Goal: Information Seeking & Learning: Learn about a topic

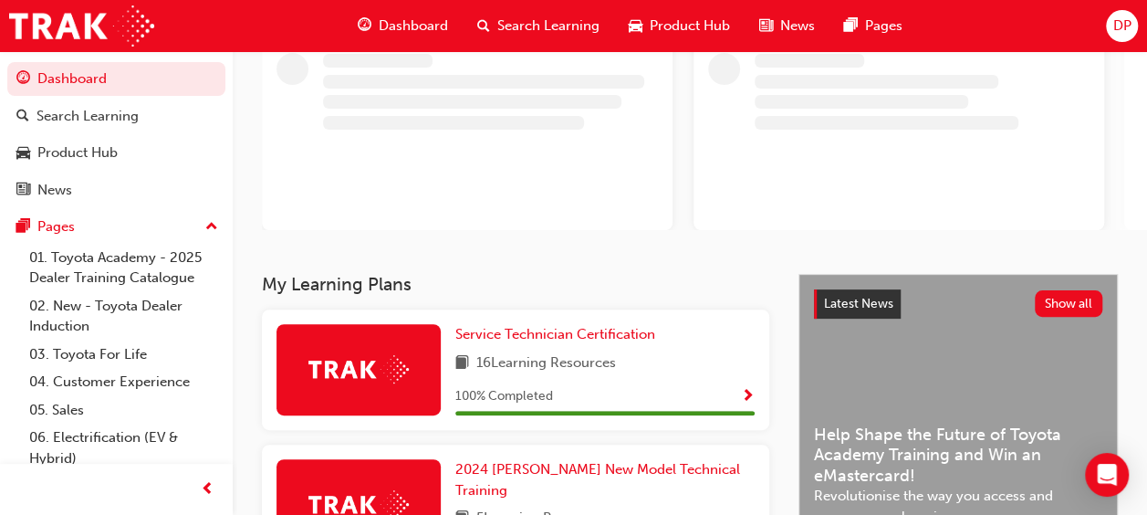
scroll to position [131, 0]
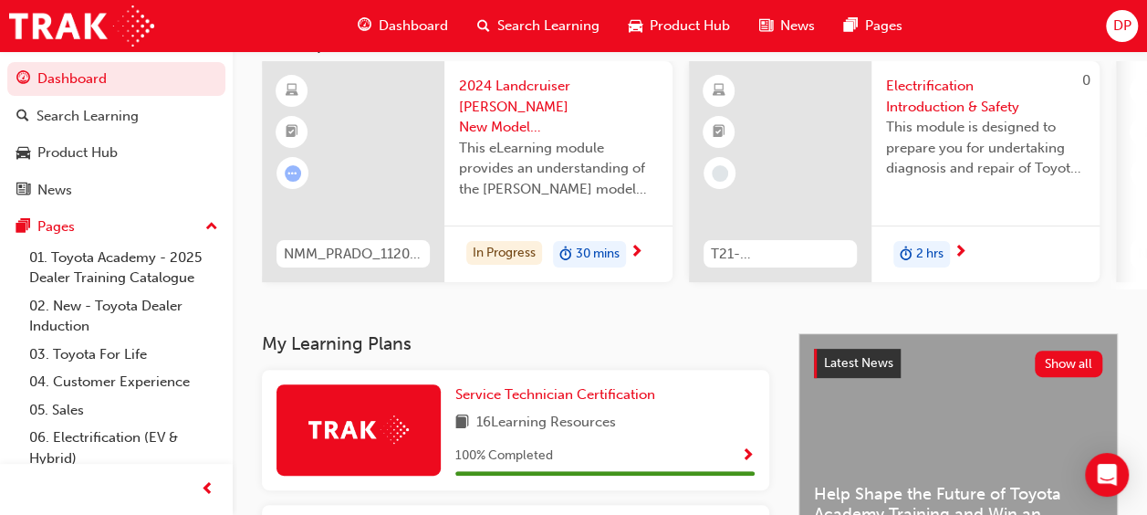
click at [1133, 15] on div "DP" at bounding box center [1122, 26] width 32 height 32
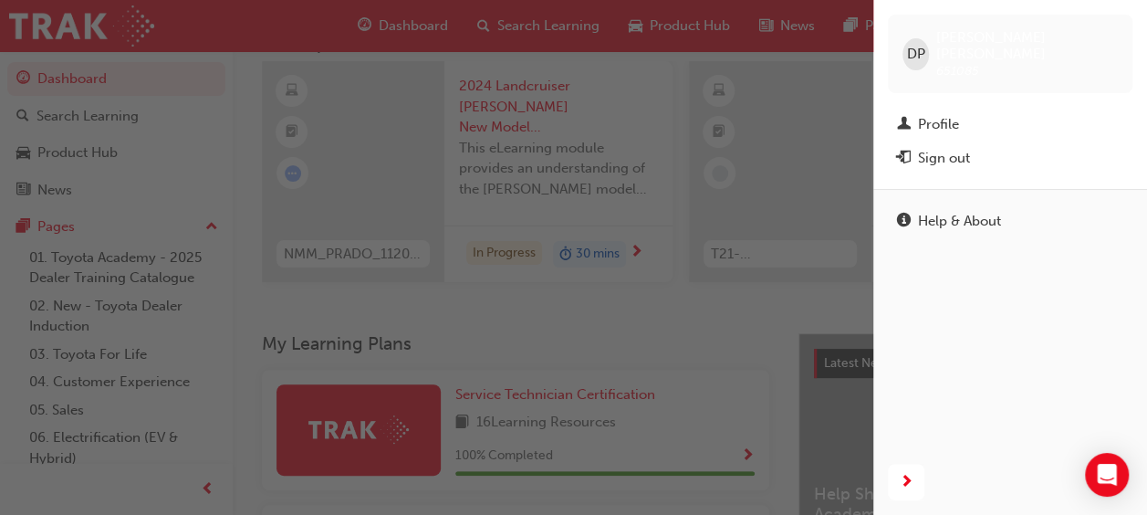
click at [701, 190] on div "button" at bounding box center [436, 257] width 873 height 515
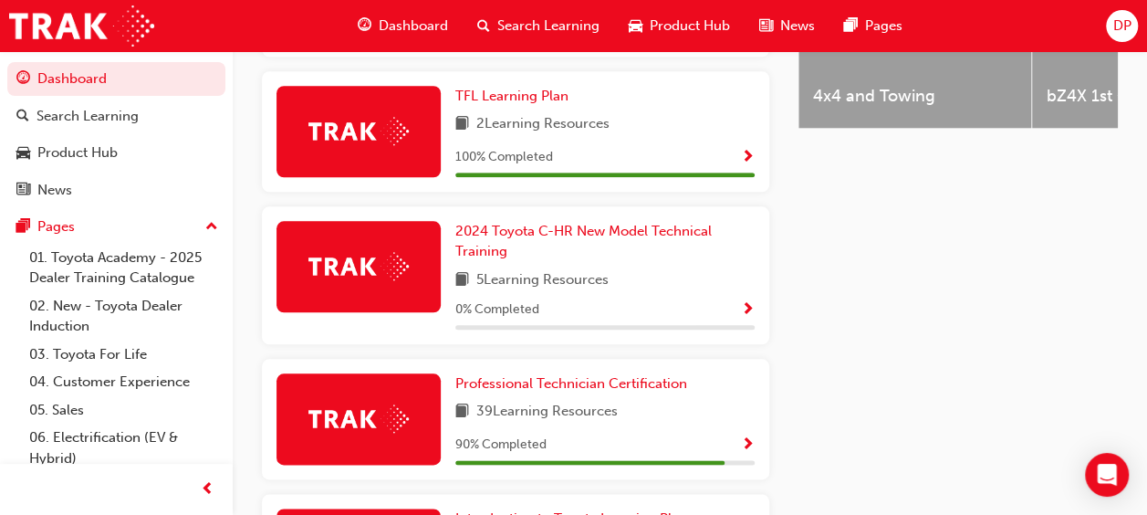
scroll to position [973, 0]
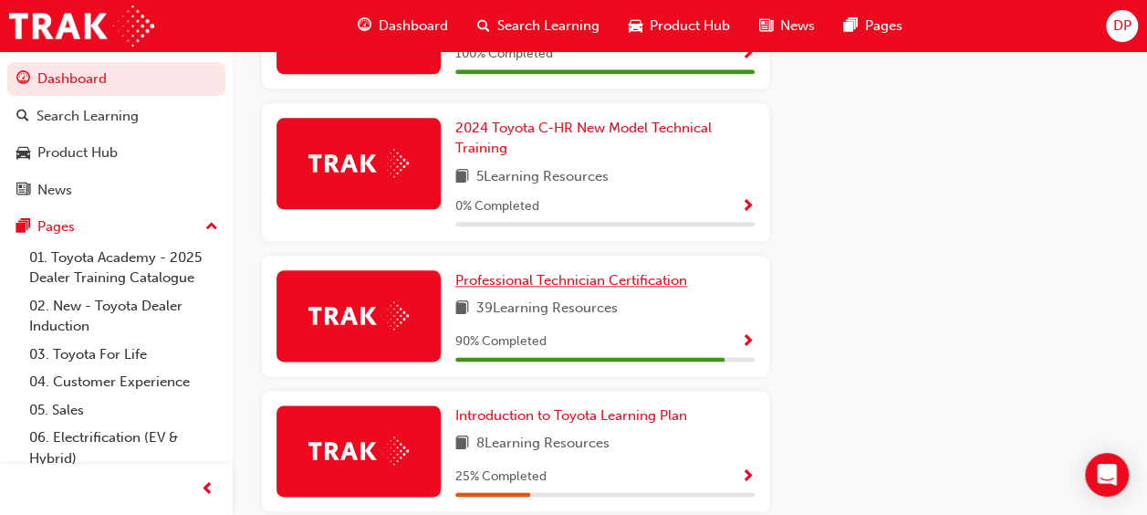
click at [562, 272] on span "Professional Technician Certification" at bounding box center [571, 280] width 232 height 16
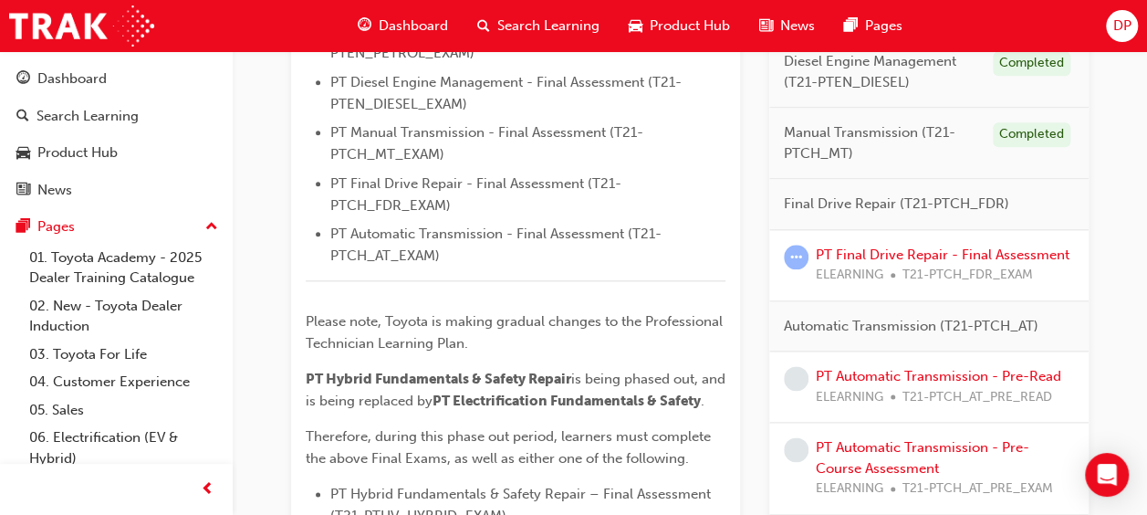
scroll to position [1046, 0]
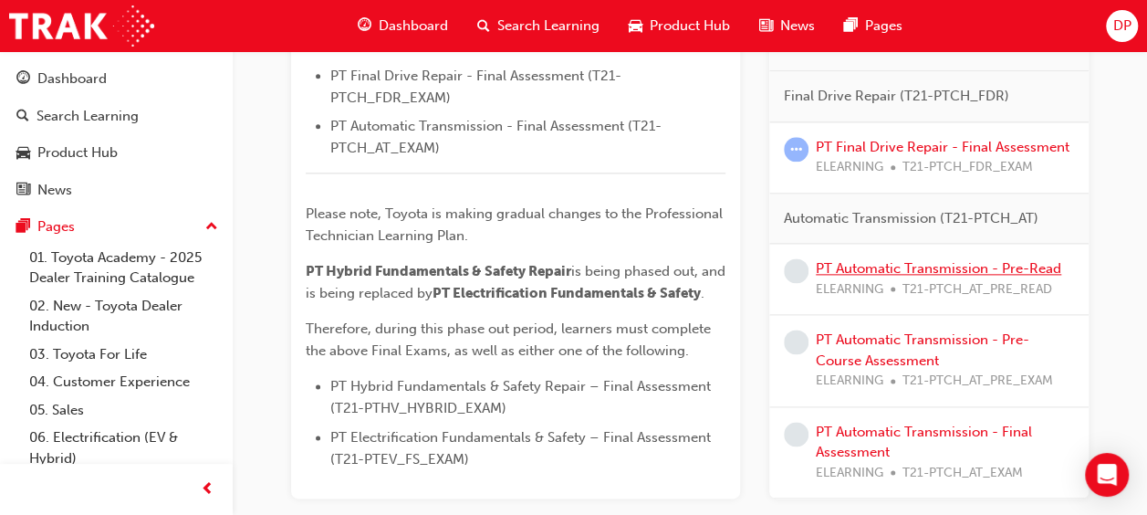
click at [973, 277] on link "PT Automatic Transmission - Pre-Read" at bounding box center [938, 268] width 245 height 16
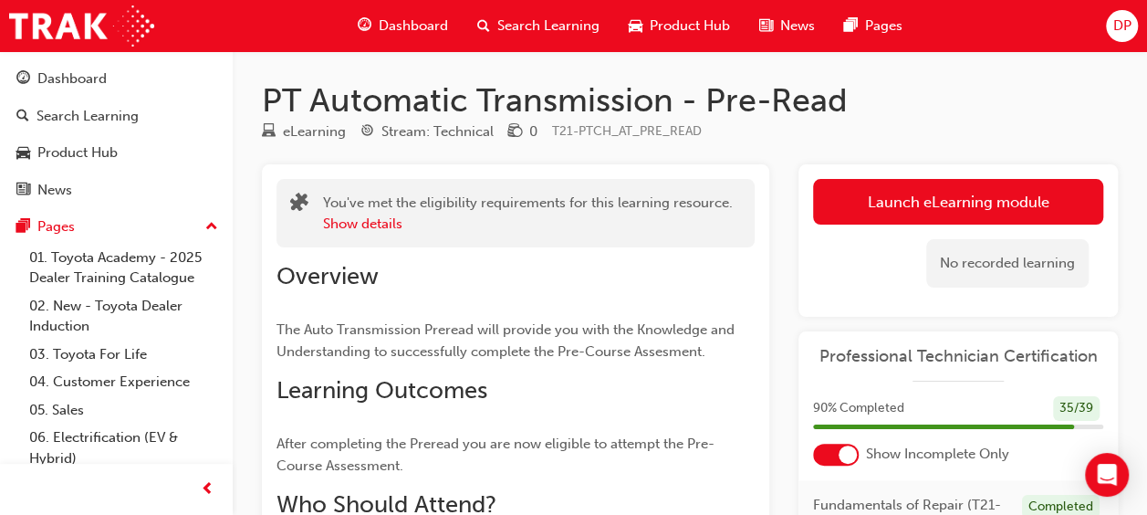
scroll to position [42, 0]
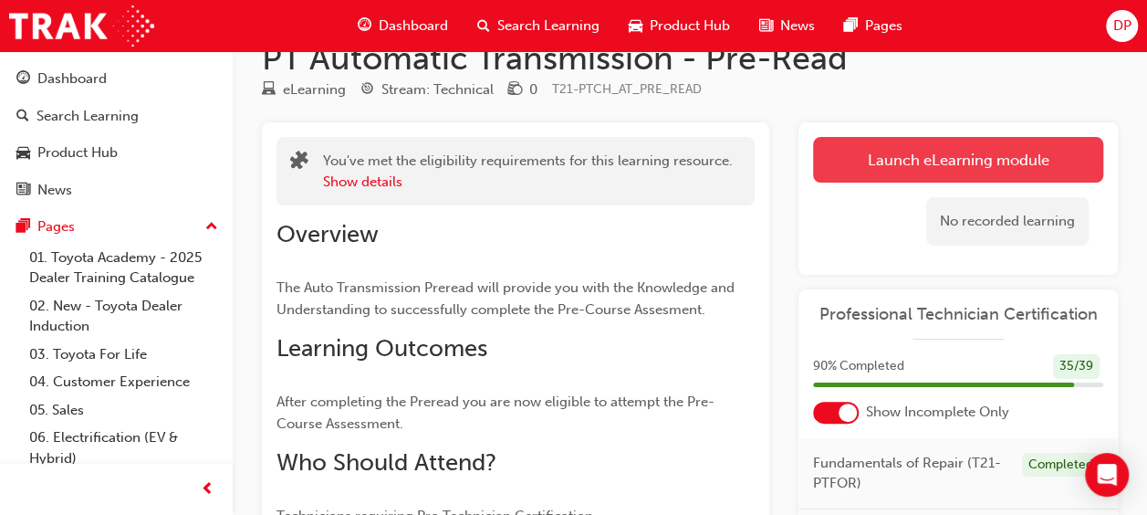
click at [977, 155] on link "Launch eLearning module" at bounding box center [958, 160] width 290 height 46
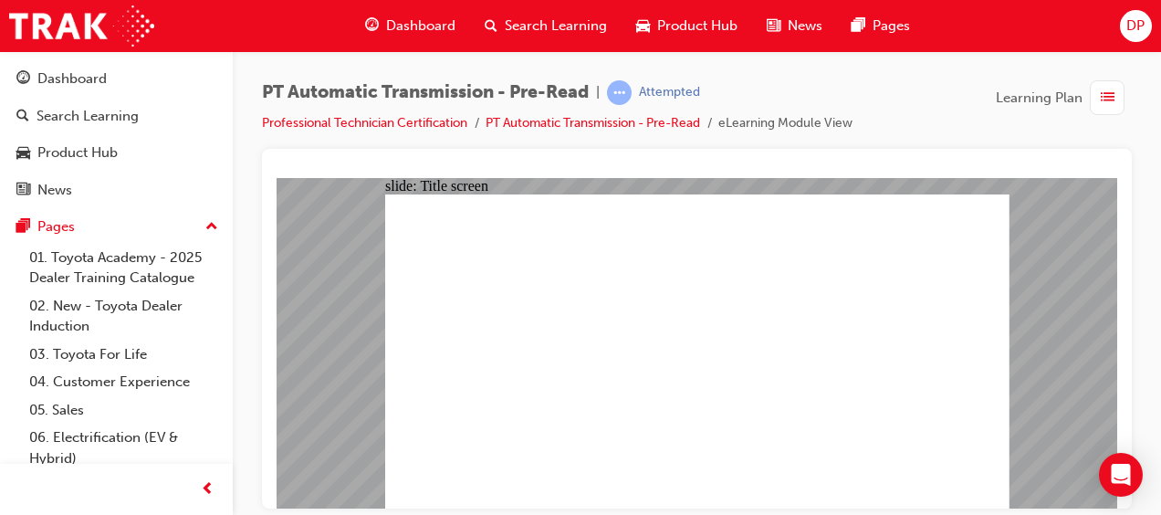
click at [407, 11] on div "Dashboard" at bounding box center [410, 25] width 120 height 37
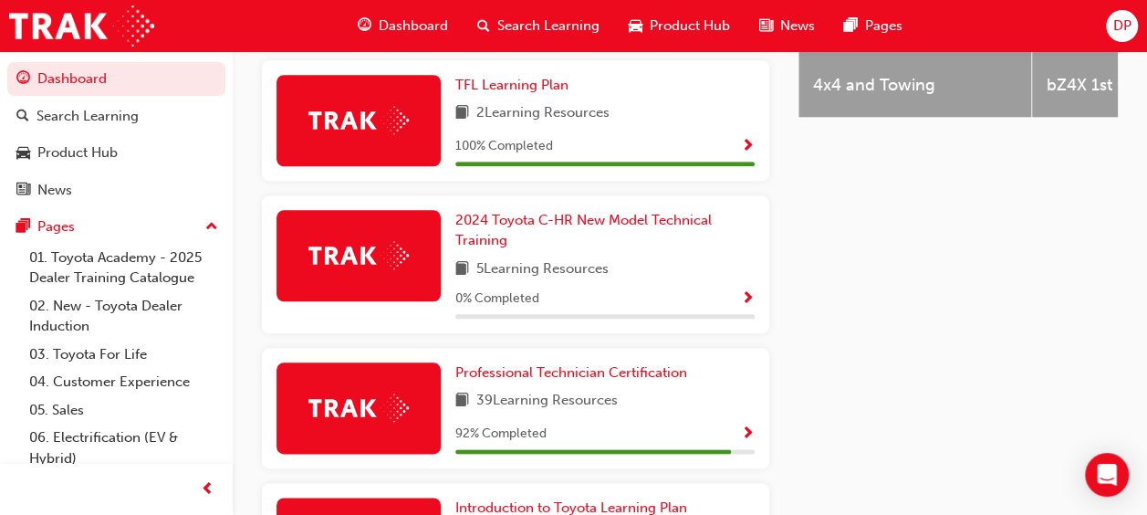
scroll to position [882, 0]
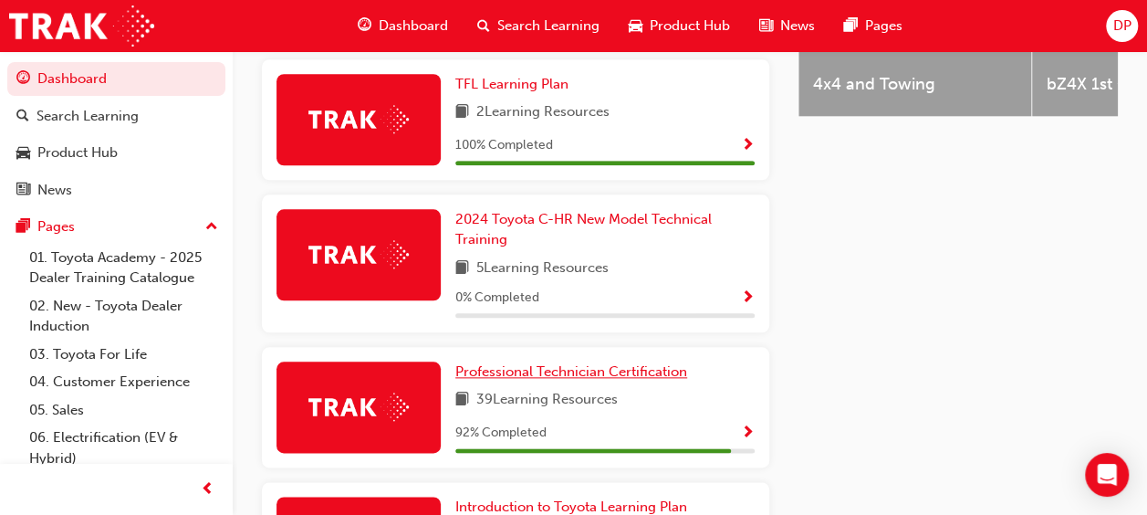
click at [617, 363] on span "Professional Technician Certification" at bounding box center [571, 371] width 232 height 16
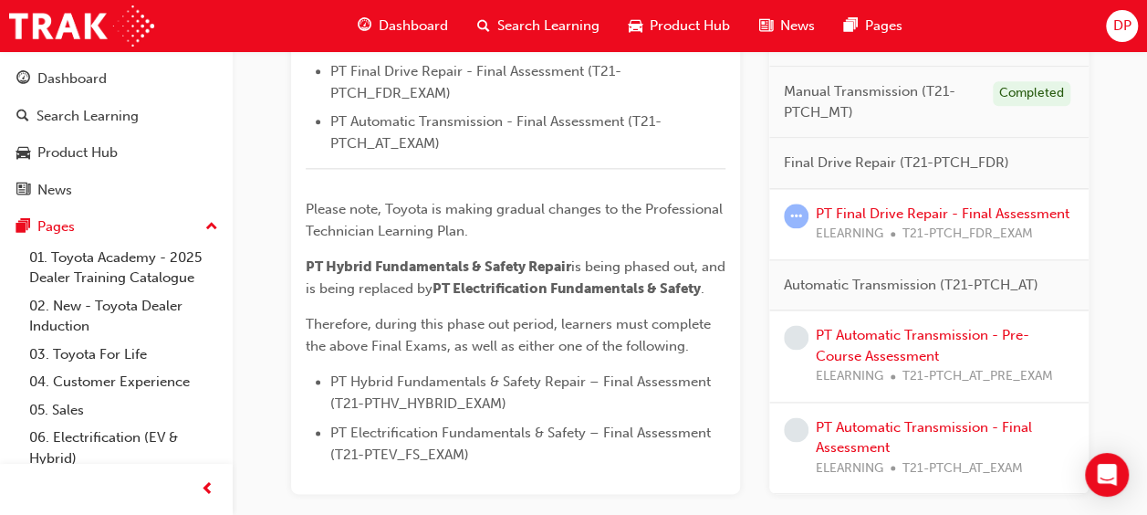
scroll to position [1050, 0]
click at [840, 364] on link "PT Automatic Transmission - Pre-Course Assessment" at bounding box center [923, 345] width 214 height 37
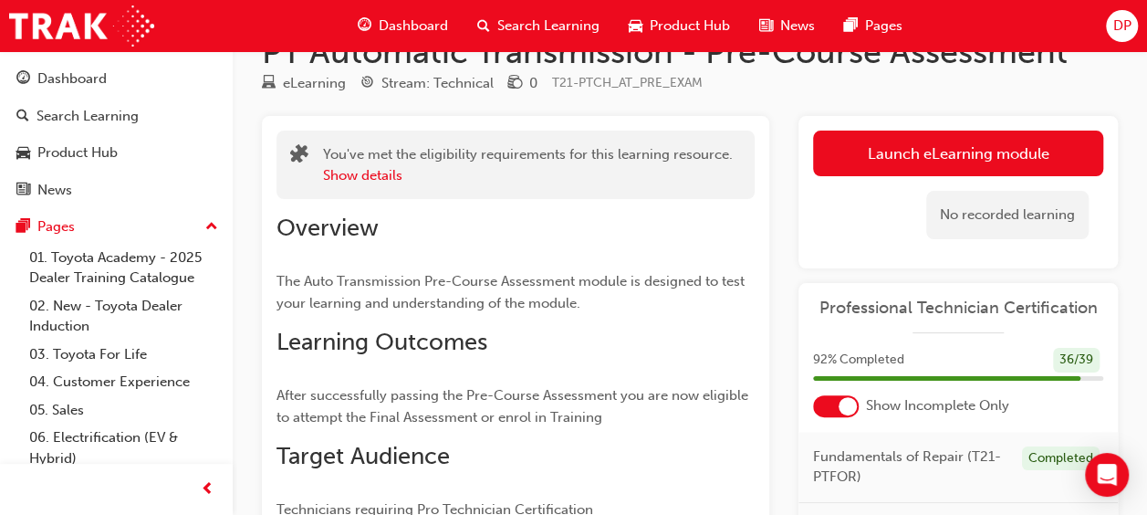
scroll to position [45, 0]
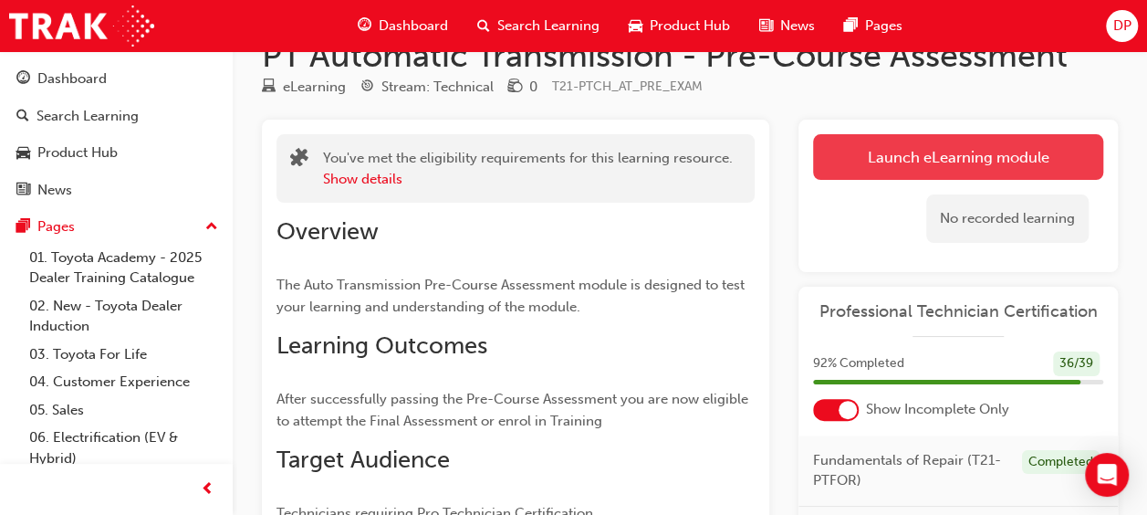
click at [951, 159] on link "Launch eLearning module" at bounding box center [958, 157] width 290 height 46
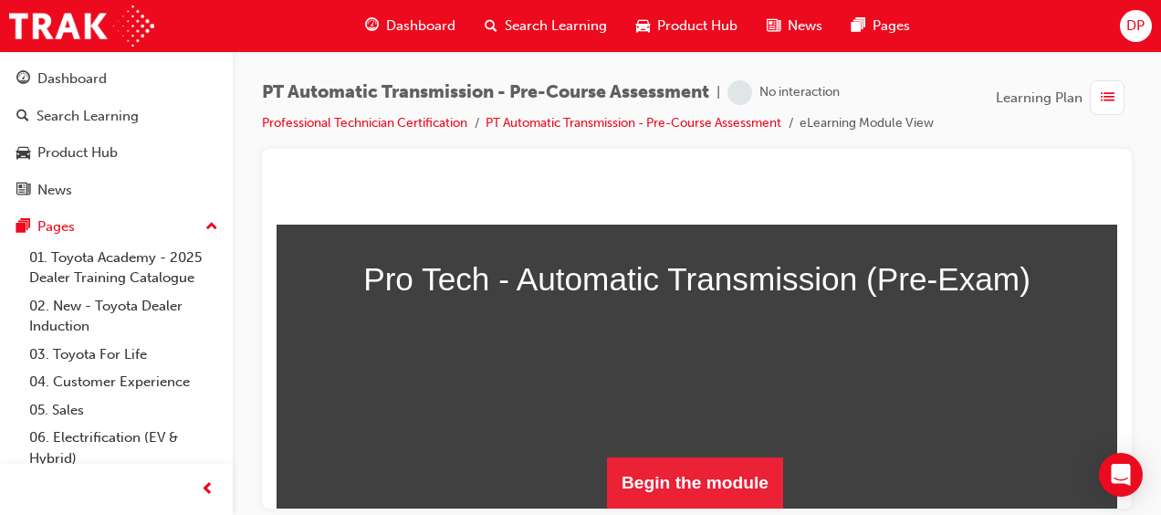
scroll to position [277, 0]
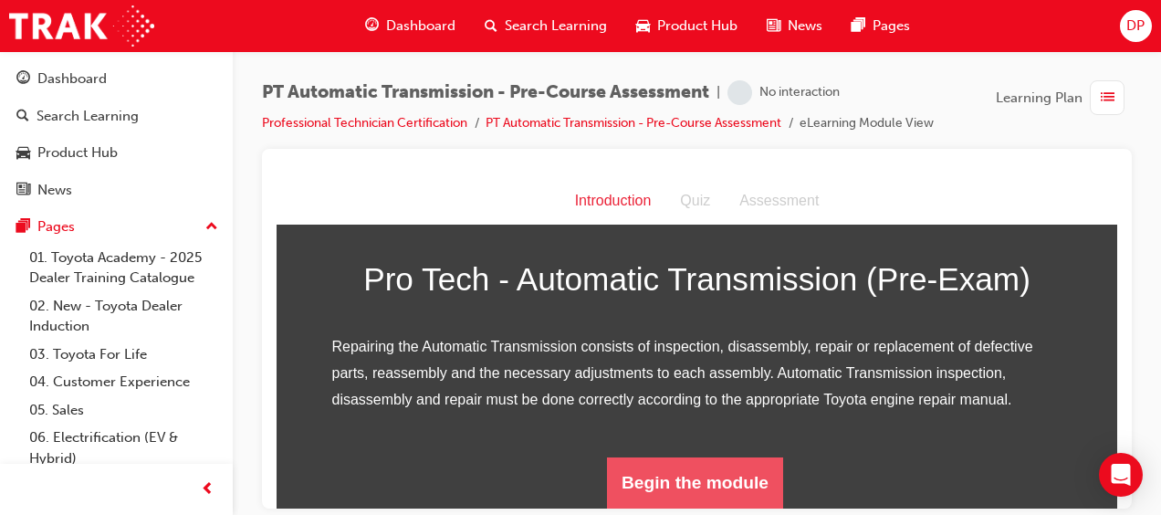
click at [718, 475] on button "Begin the module" at bounding box center [695, 481] width 176 height 51
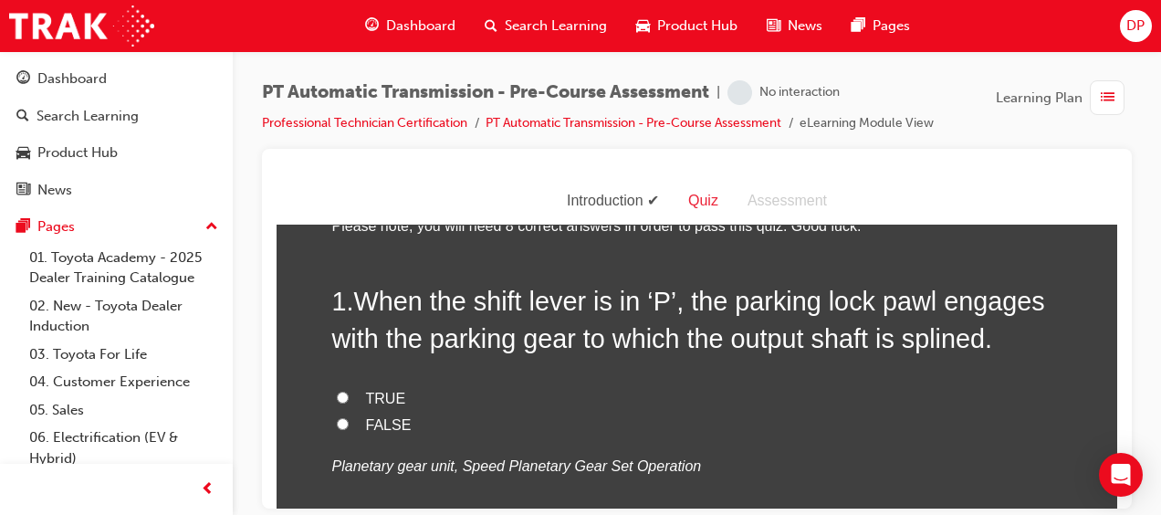
scroll to position [65, 0]
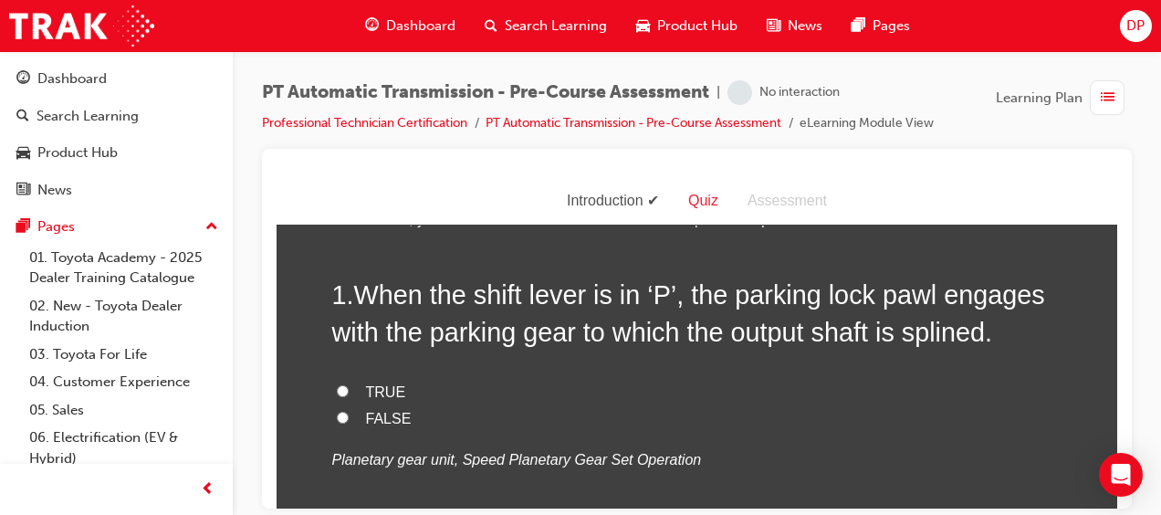
click at [367, 381] on label "TRUE" at bounding box center [697, 392] width 730 height 26
click at [349, 384] on input "TRUE" at bounding box center [343, 390] width 12 height 12
radio input "true"
click at [367, 381] on label "TRUE" at bounding box center [697, 392] width 730 height 26
click at [349, 384] on input "TRUE" at bounding box center [343, 390] width 12 height 12
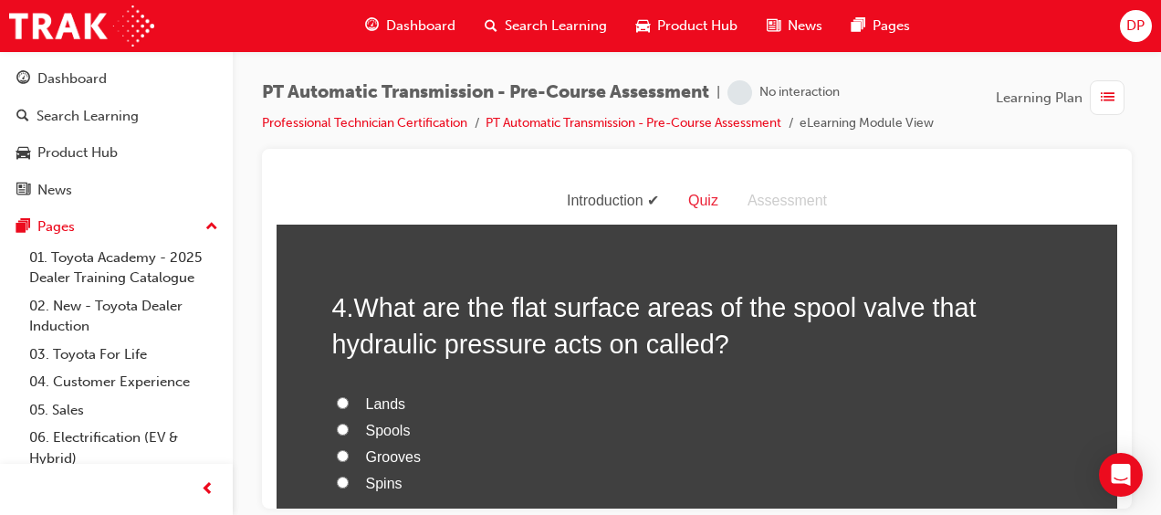
scroll to position [1355, 0]
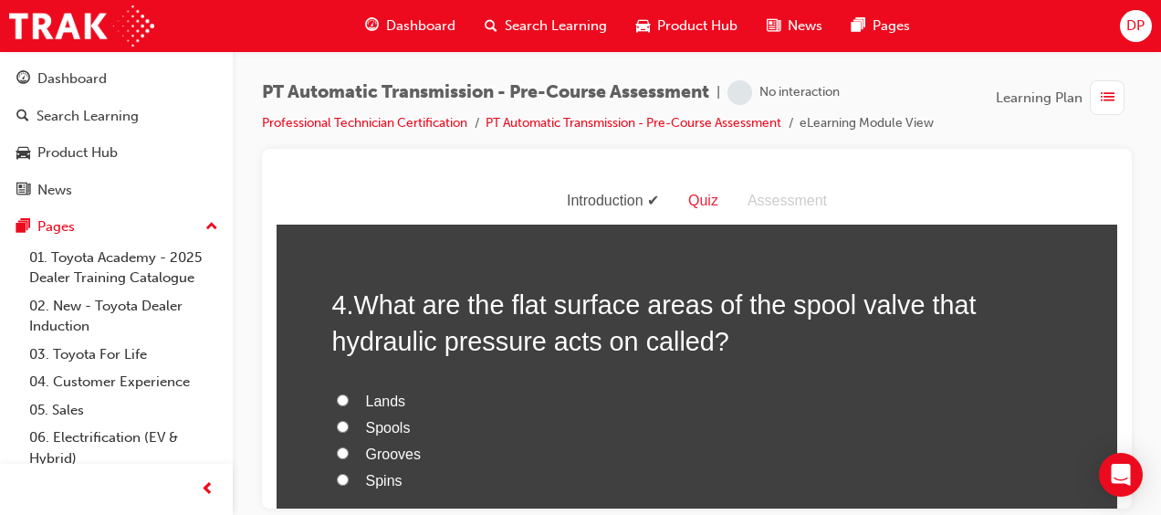
click at [524, 10] on span "Vehicle running at maximum speed" at bounding box center [479, 3] width 227 height 16
click at [349, 7] on input "Vehicle running at maximum speed" at bounding box center [343, 1] width 12 height 12
radio input "true"
click at [524, 10] on span "Vehicle running at maximum speed" at bounding box center [479, 3] width 227 height 16
click at [349, 7] on input "Vehicle running at maximum speed" at bounding box center [343, 1] width 12 height 12
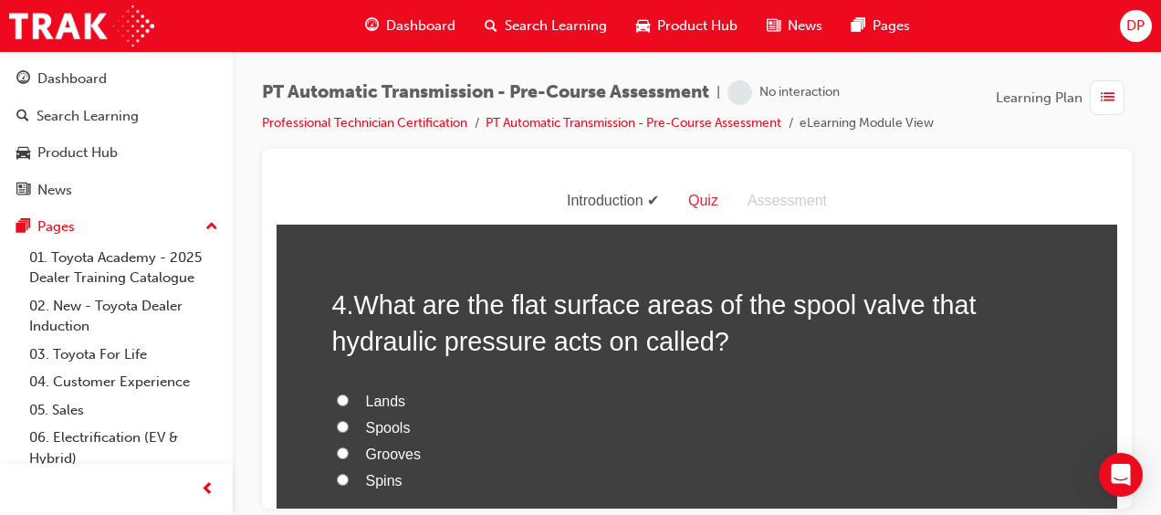
drag, startPoint x: 524, startPoint y: 389, endPoint x: 503, endPoint y: 431, distance: 46.9
click at [503, 62] on span "Vehicle decelerating at medium or high speed" at bounding box center [514, 55] width 296 height 16
click at [349, 59] on input "Vehicle decelerating at medium or high speed" at bounding box center [343, 53] width 12 height 12
radio input "true"
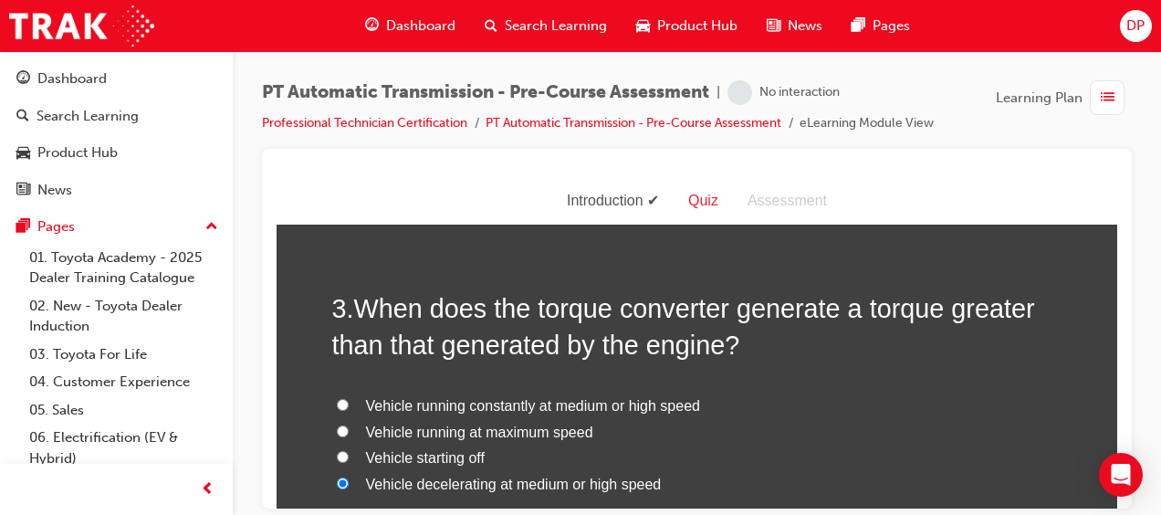
scroll to position [934, 0]
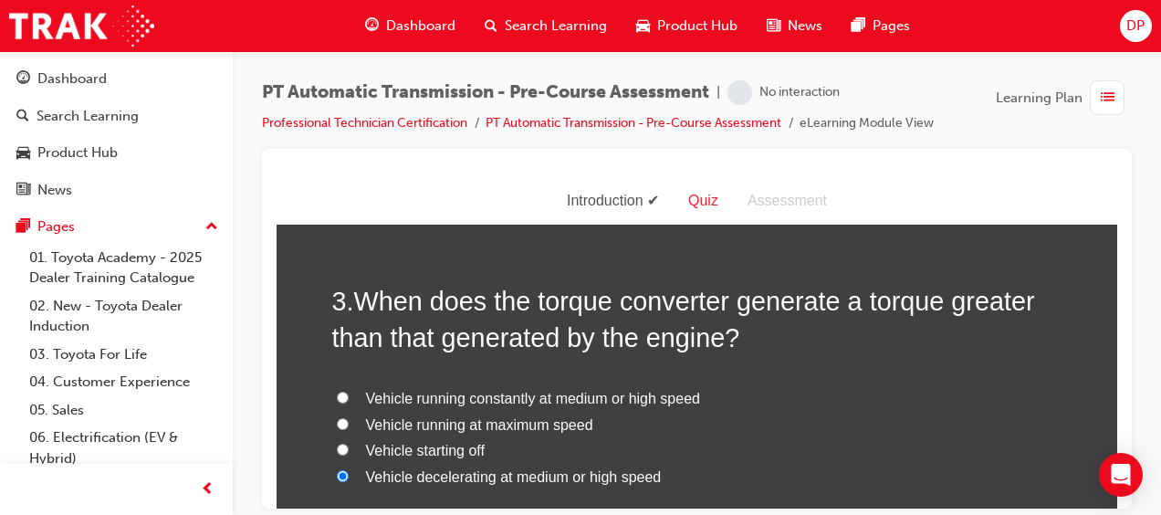
click at [422, 33] on span "Deceleration" at bounding box center [407, 25] width 82 height 16
click at [349, 30] on input "Deceleration" at bounding box center [343, 24] width 12 height 12
radio input "true"
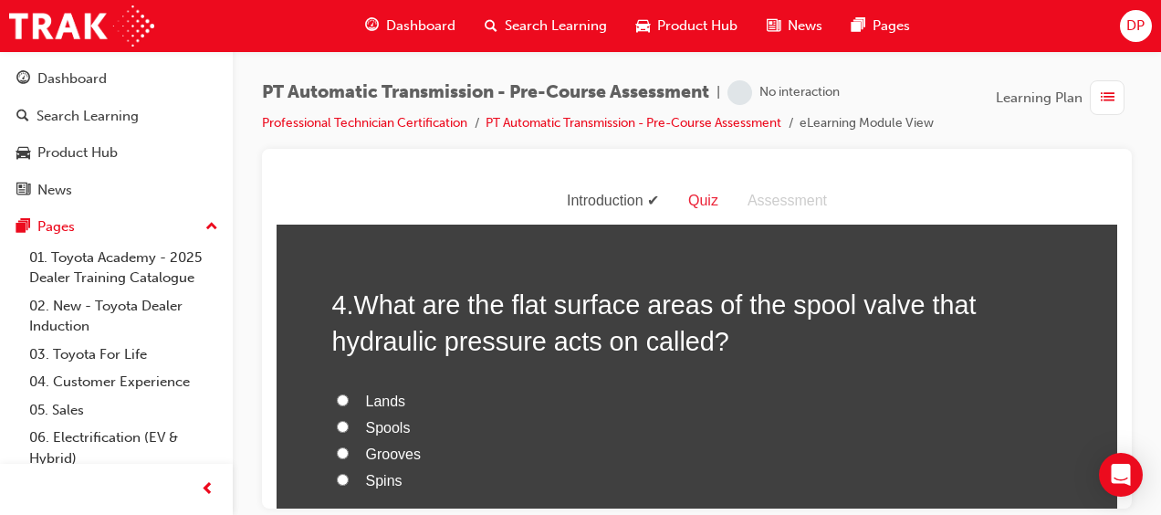
scroll to position [1370, 0]
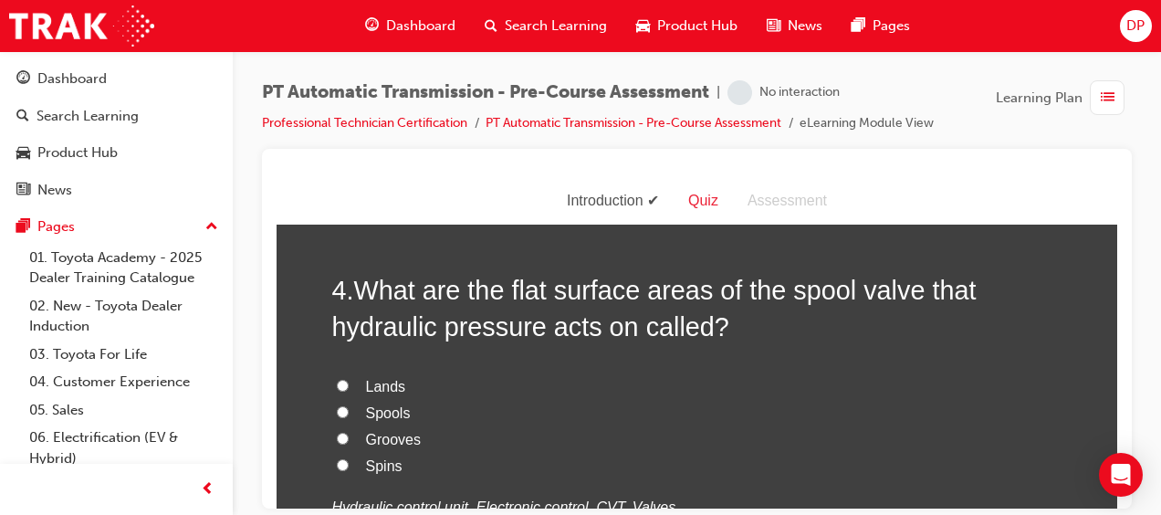
click at [444, 21] on span "Vehicle starting off" at bounding box center [425, 13] width 119 height 16
click at [349, 18] on input "Vehicle starting off" at bounding box center [343, 12] width 12 height 12
radio input "true"
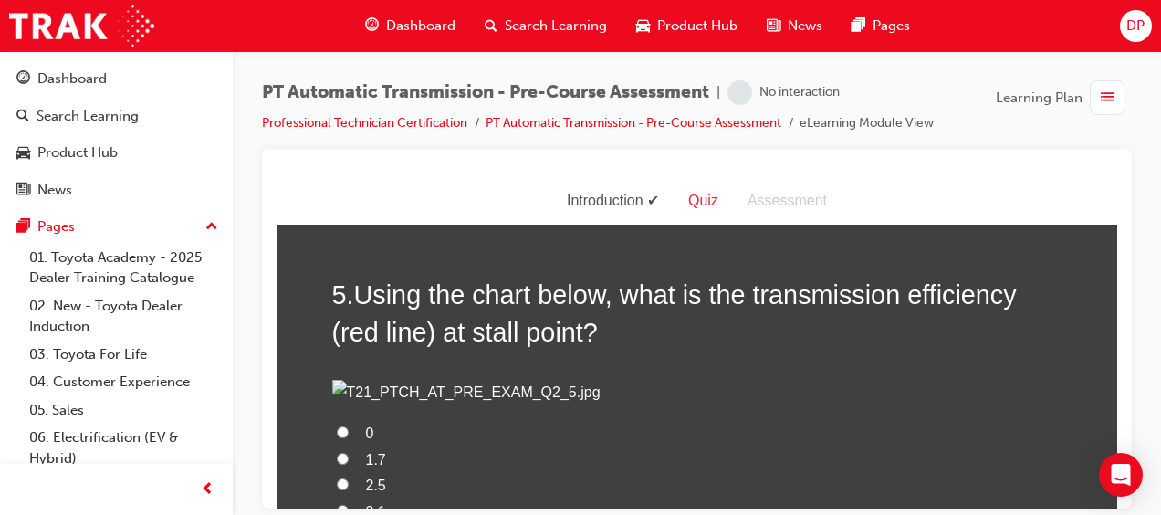
scroll to position [1794, 0]
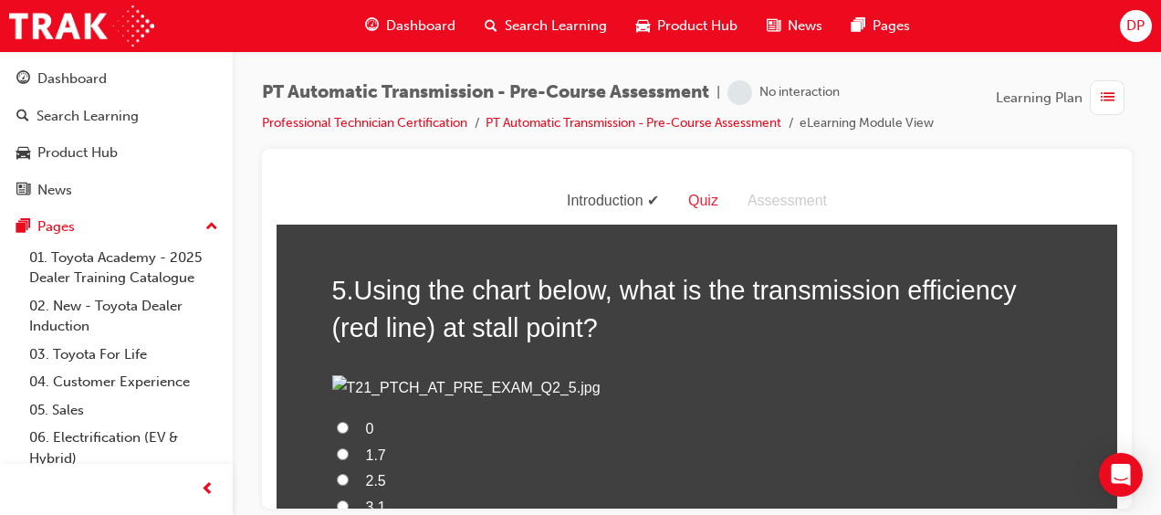
radio input "true"
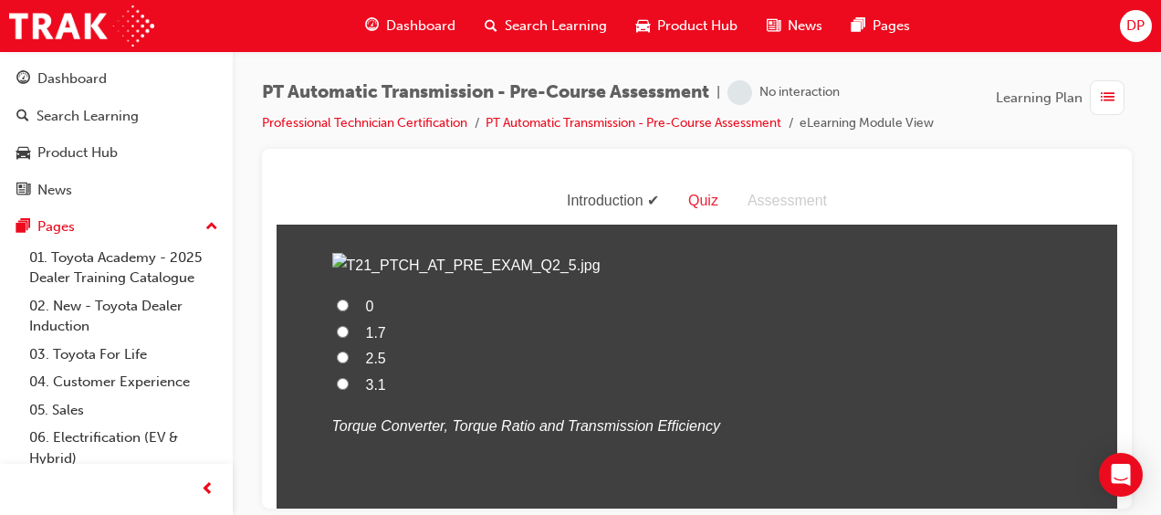
scroll to position [1664, 0]
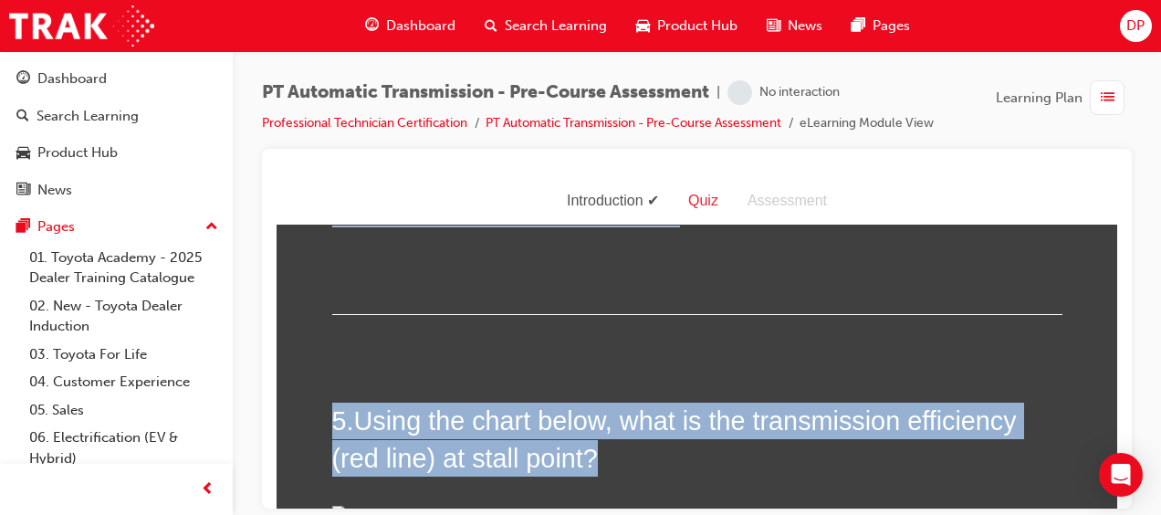
drag, startPoint x: 803, startPoint y: 297, endPoint x: 891, endPoint y: 199, distance: 131.2
click at [1009, 51] on h2 "4 . What are the flat surface areas of the spool valve that hydraulic pressure …" at bounding box center [697, 14] width 730 height 74
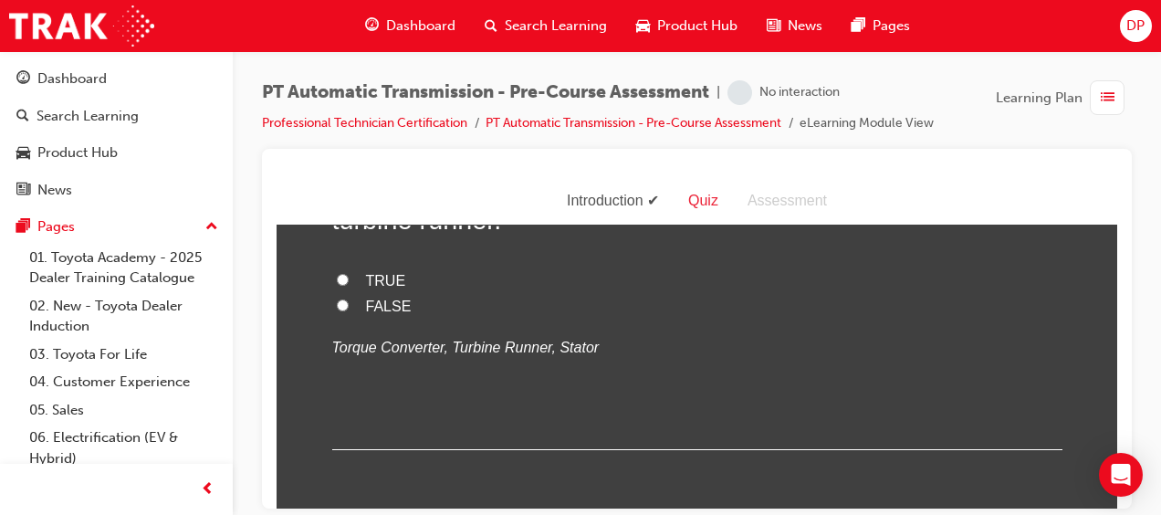
scroll to position [3126, 0]
radio input "true"
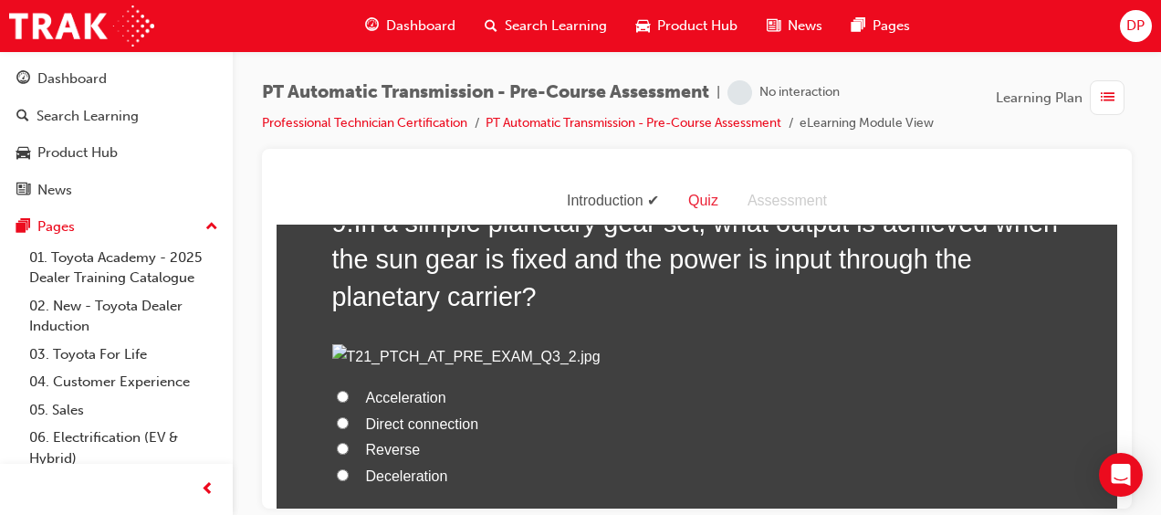
scroll to position [3457, 0]
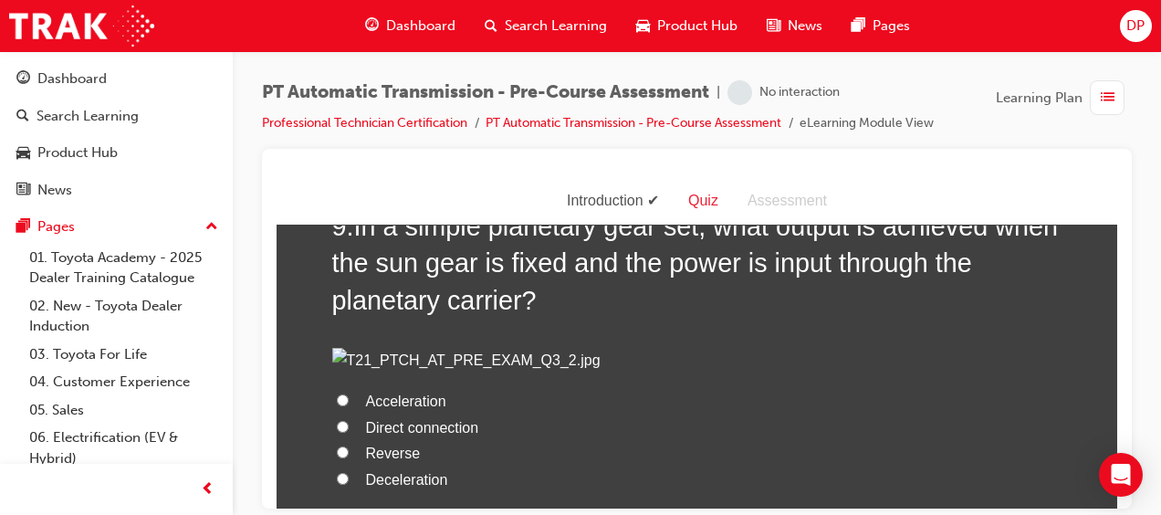
radio input "true"
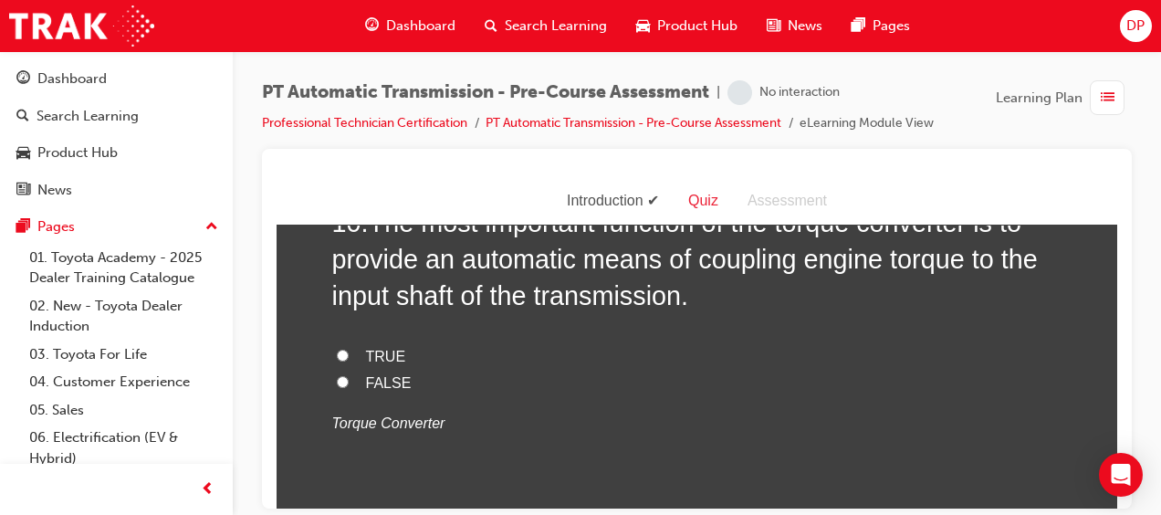
scroll to position [3964, 0]
radio input "true"
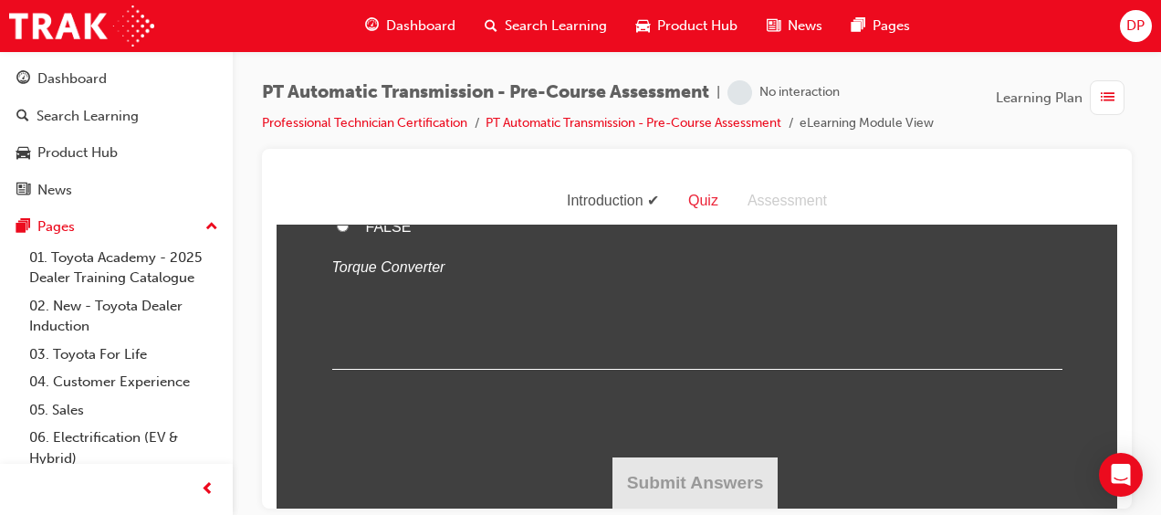
scroll to position [4683, 0]
radio input "true"
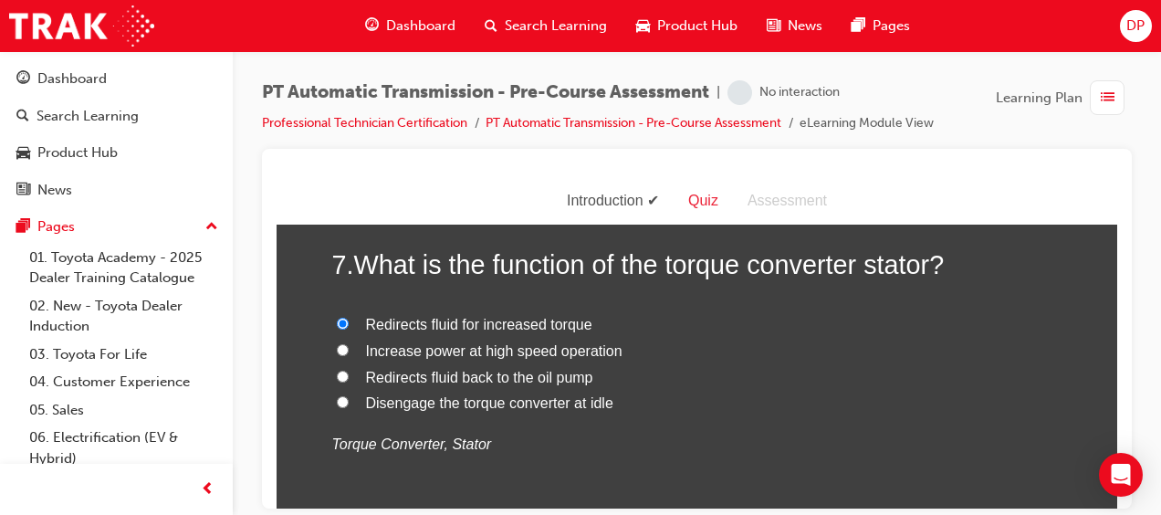
scroll to position [2663, 0]
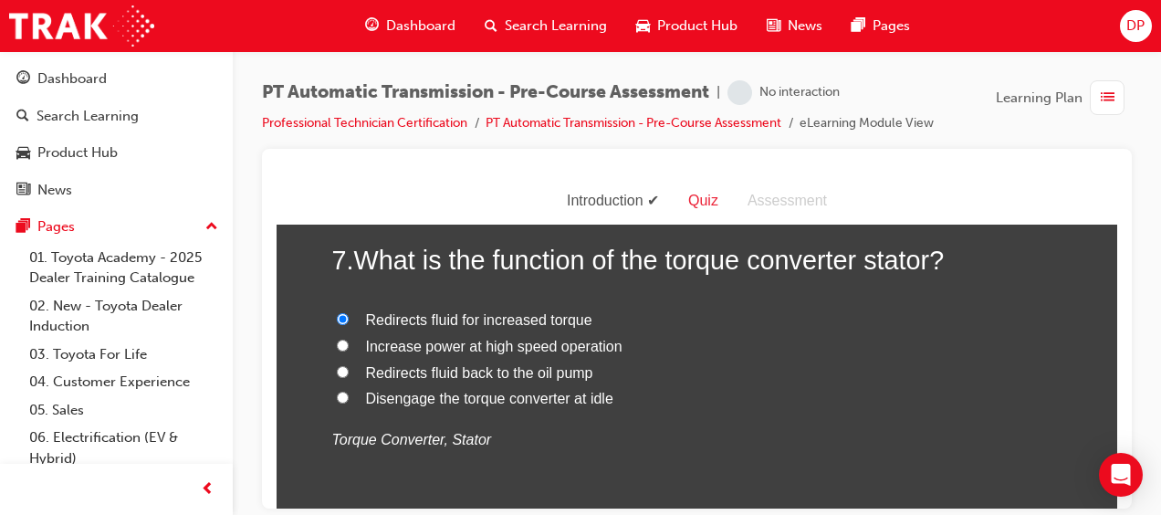
radio input "true"
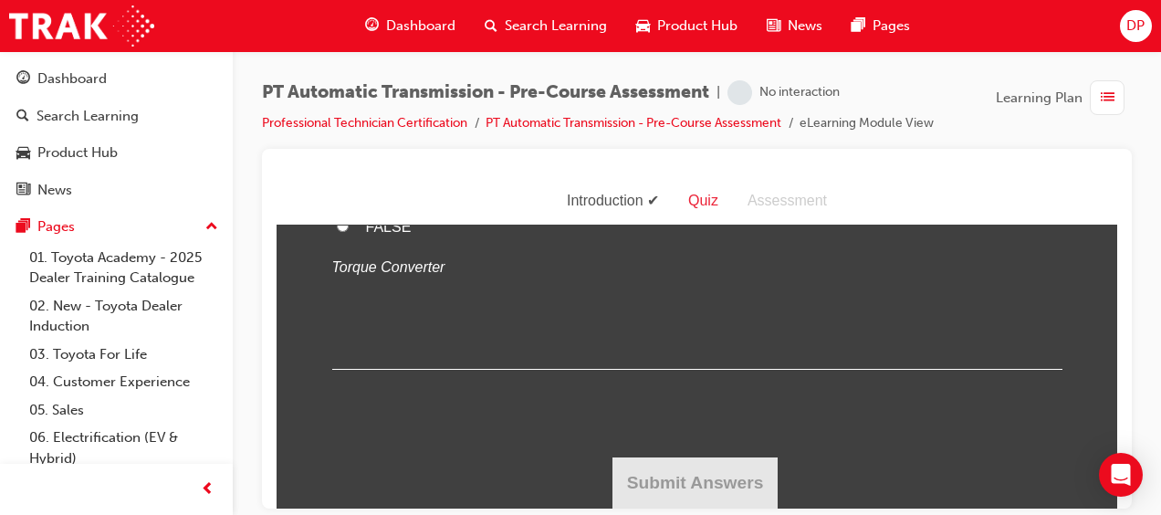
scroll to position [5144, 0]
click at [369, 207] on span "TRUE" at bounding box center [386, 200] width 40 height 16
click at [349, 204] on input "TRUE" at bounding box center [343, 199] width 12 height 12
radio input "true"
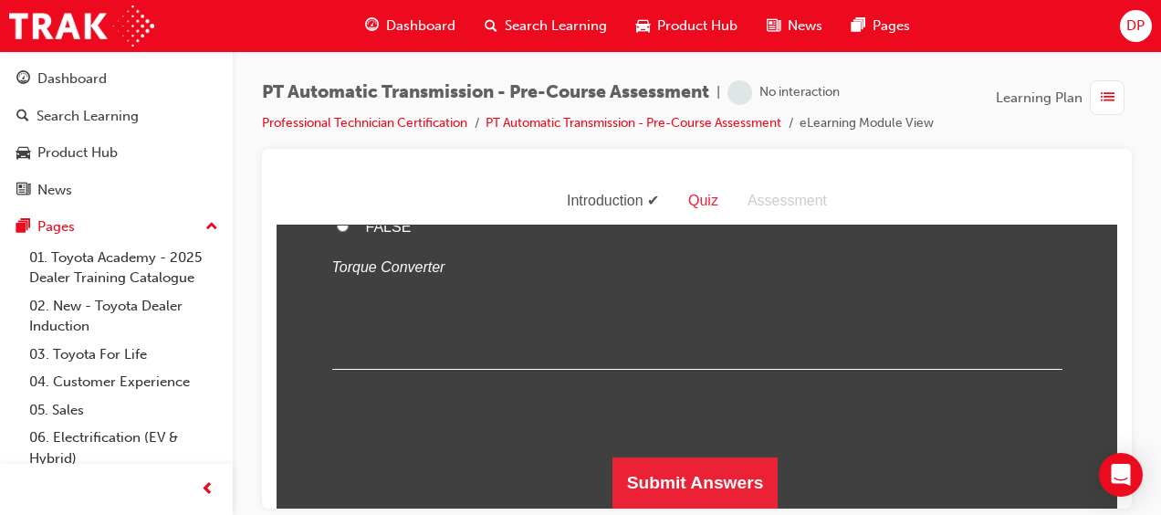
click at [369, 207] on span "TRUE" at bounding box center [386, 200] width 40 height 16
click at [349, 204] on input "TRUE" at bounding box center [343, 199] width 12 height 12
drag, startPoint x: 369, startPoint y: 387, endPoint x: 801, endPoint y: 426, distance: 434.4
click at [801, 280] on div "TRUE FALSE Torque Converter" at bounding box center [697, 233] width 730 height 93
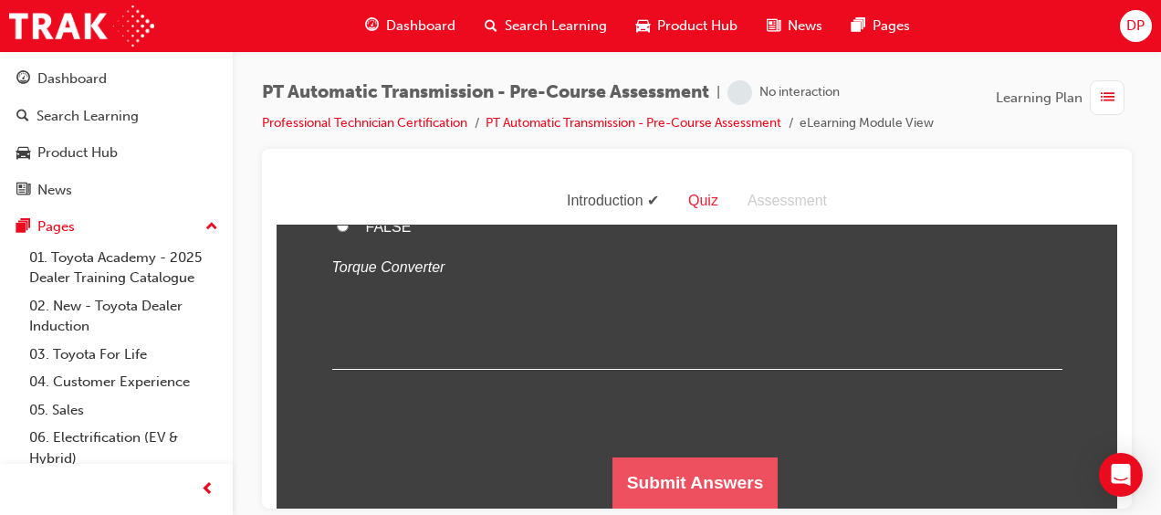
click at [710, 481] on button "Submit Answers" at bounding box center [695, 481] width 166 height 51
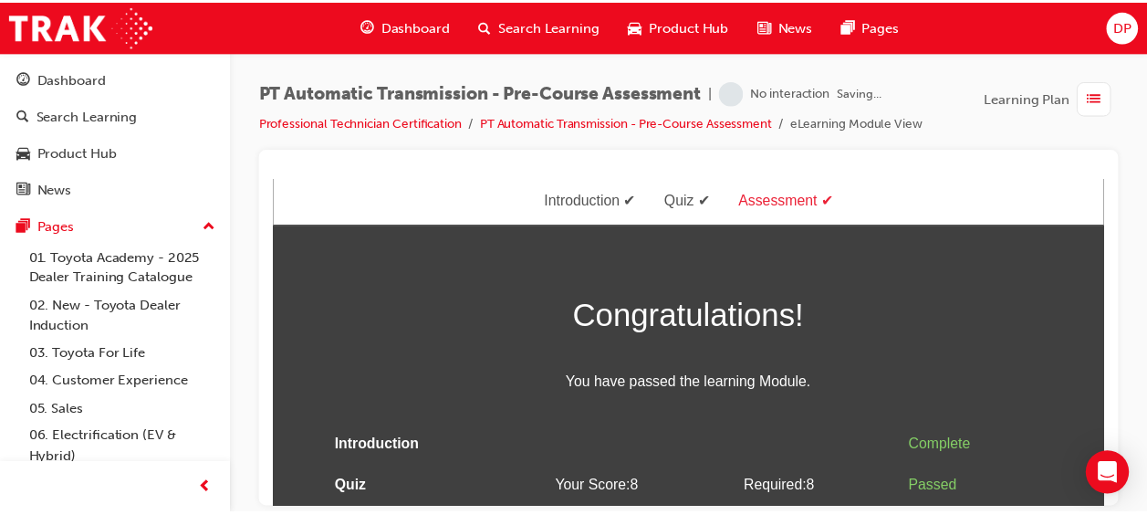
scroll to position [39, 0]
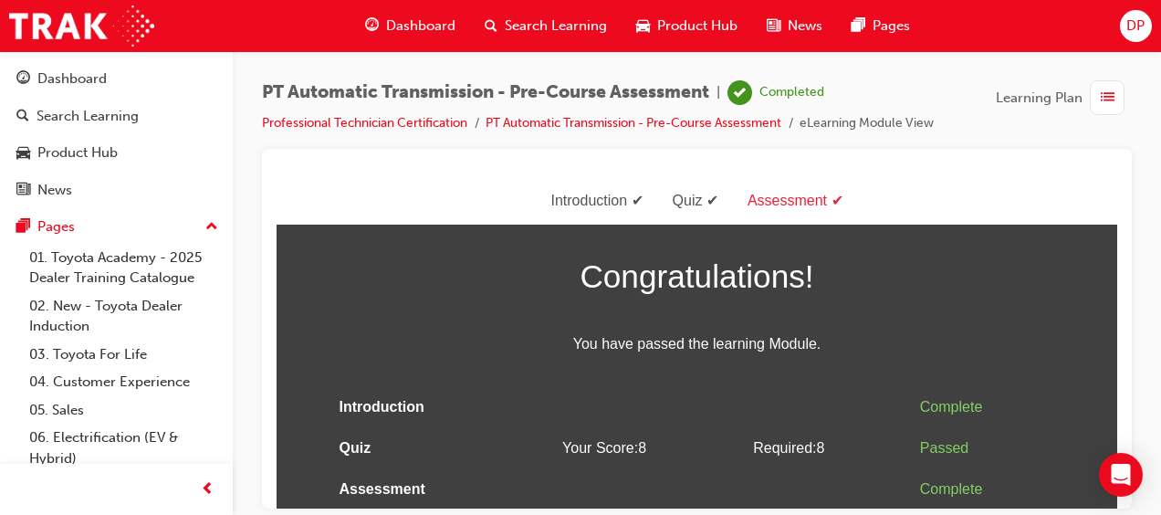
click at [434, 18] on span "Dashboard" at bounding box center [420, 26] width 69 height 21
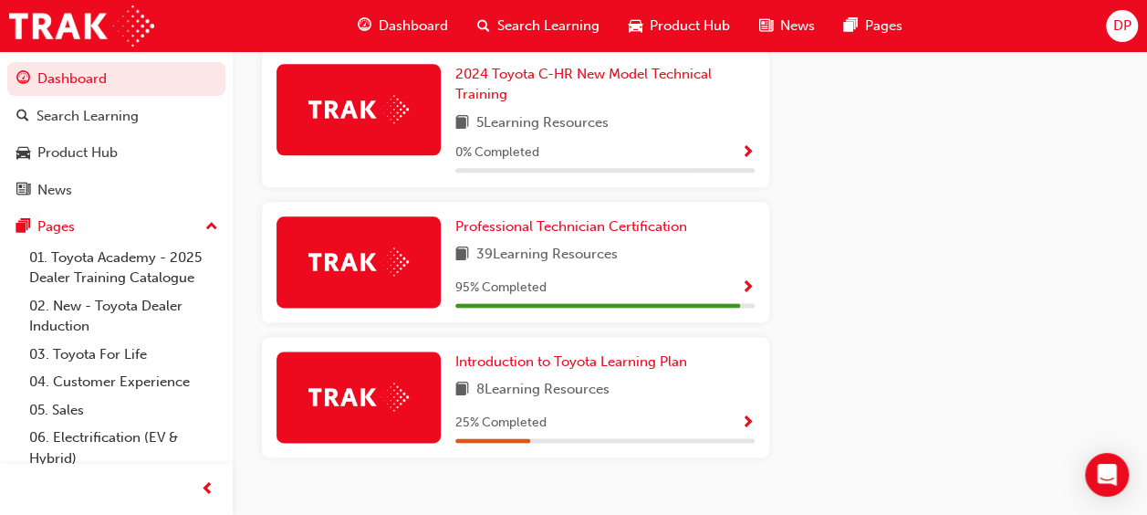
scroll to position [1047, 0]
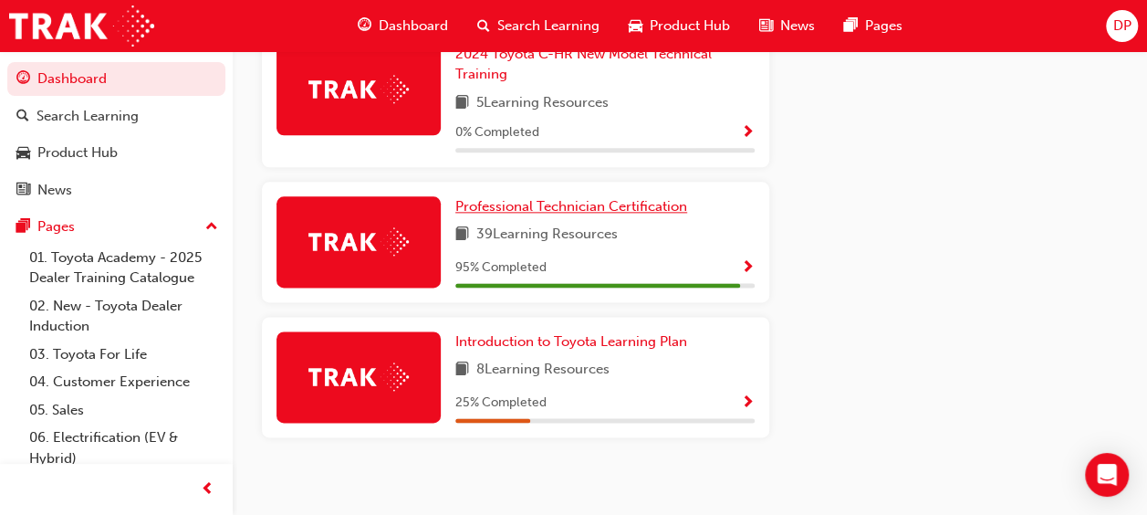
click at [588, 198] on span "Professional Technician Certification" at bounding box center [571, 206] width 232 height 16
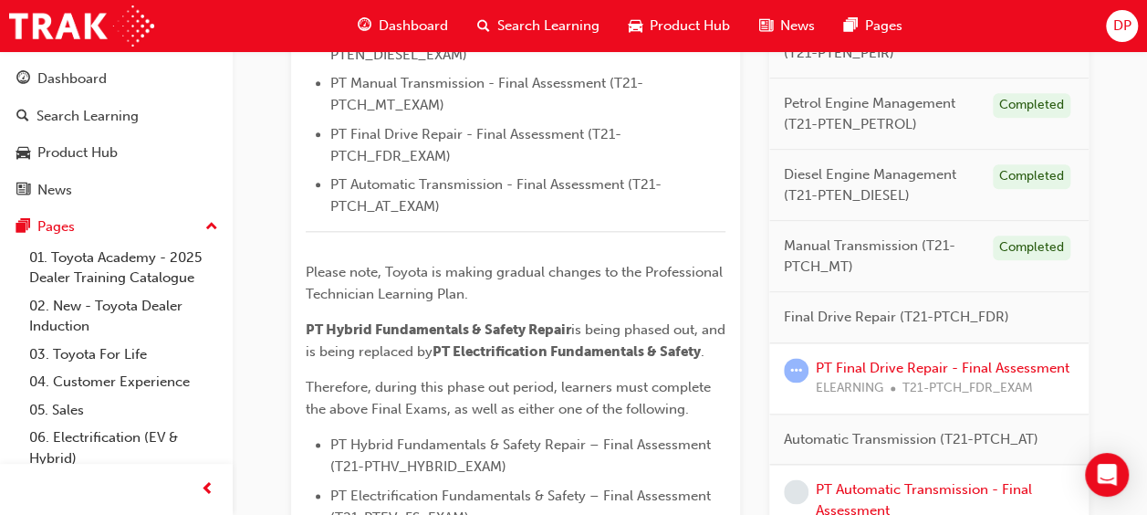
scroll to position [1184, 0]
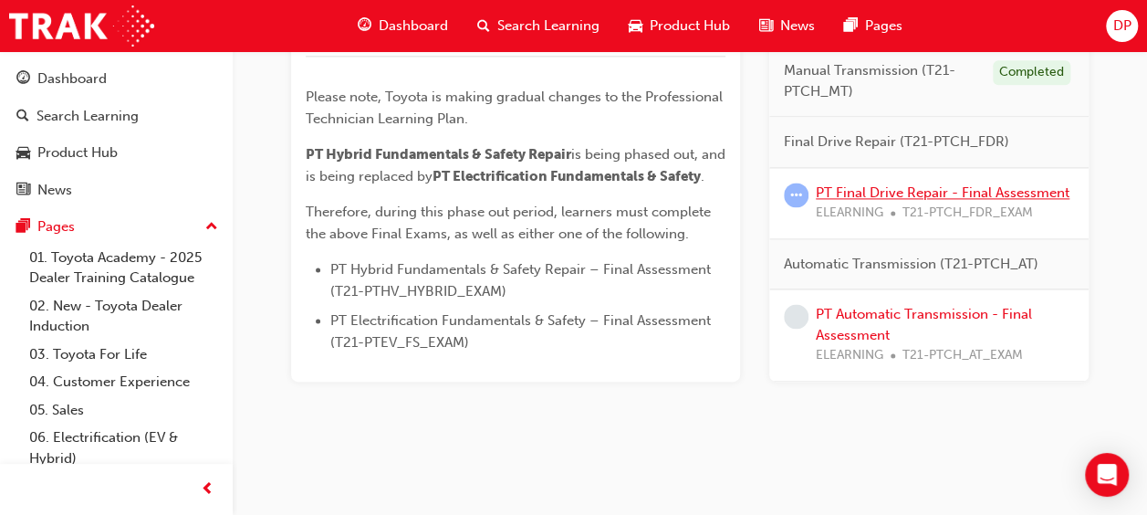
click at [854, 198] on link "PT Final Drive Repair - Final Assessment" at bounding box center [943, 192] width 254 height 16
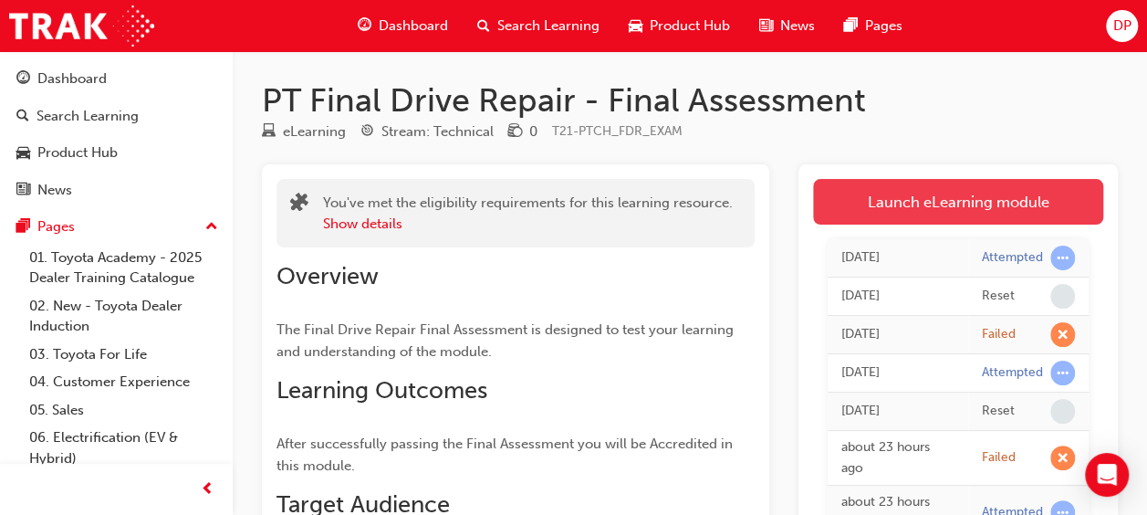
click at [903, 203] on link "Launch eLearning module" at bounding box center [958, 202] width 290 height 46
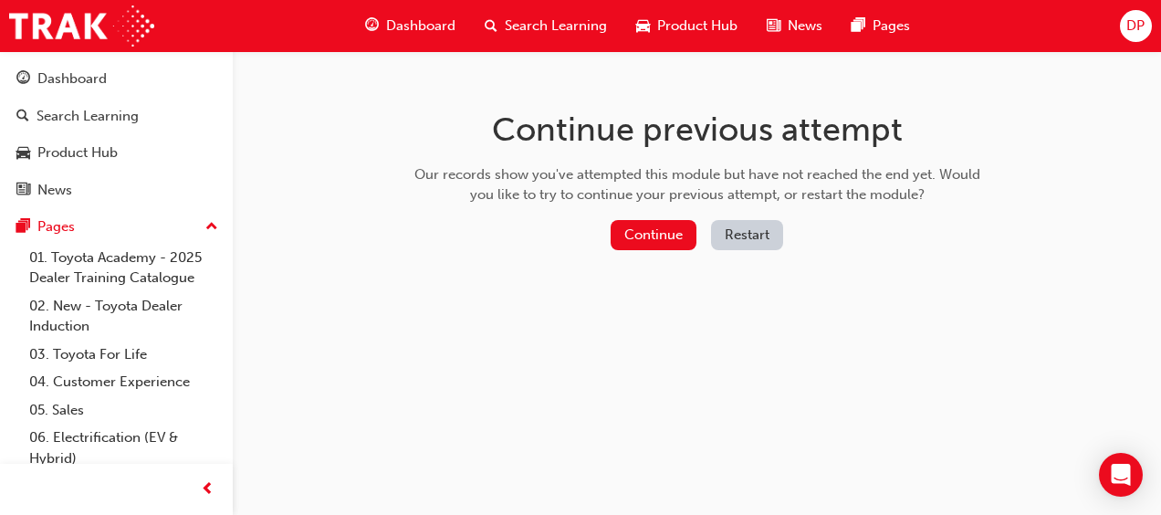
click at [735, 230] on button "Restart" at bounding box center [747, 235] width 72 height 30
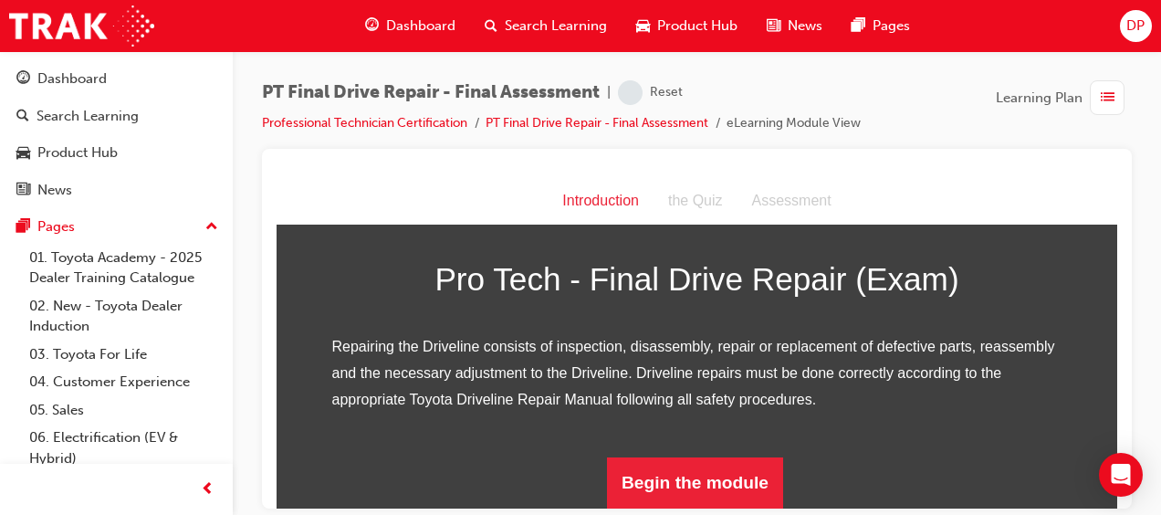
scroll to position [277, 0]
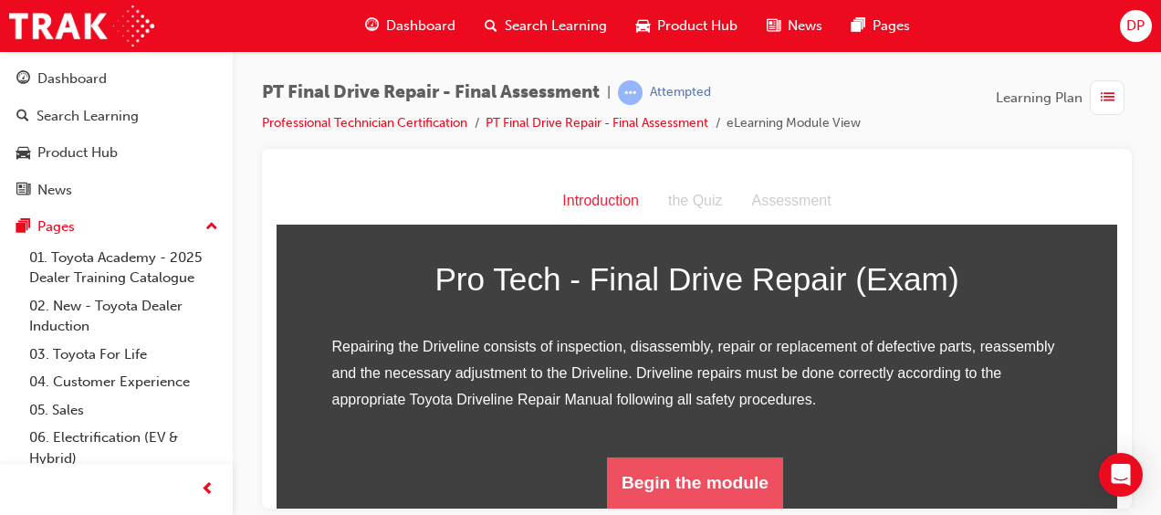
click at [728, 474] on button "Begin the module" at bounding box center [695, 481] width 176 height 51
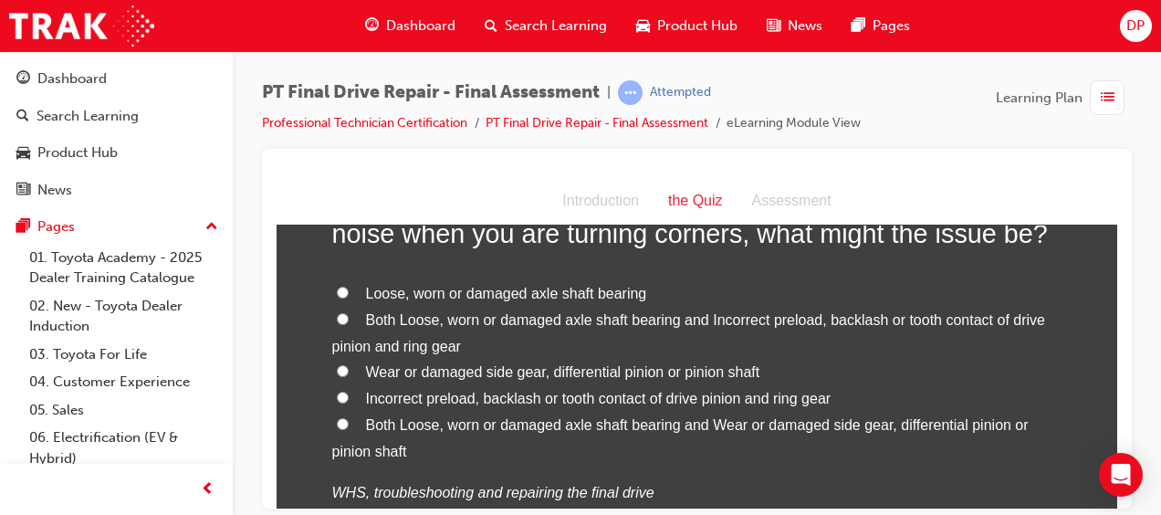
scroll to position [158, 0]
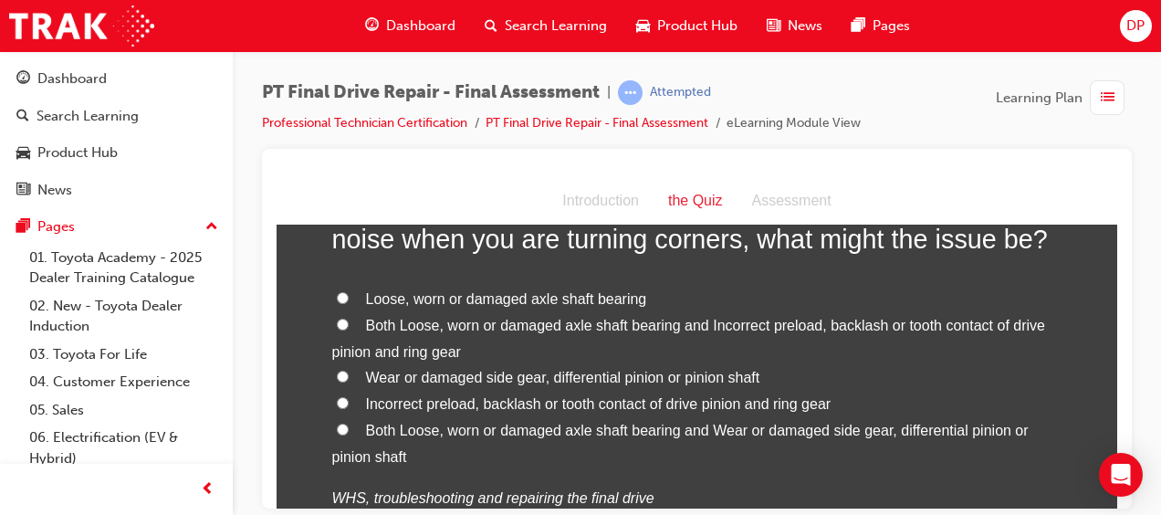
click at [337, 322] on input "Both Loose, worn or damaged axle shaft bearing and Incorrect preload, backlash …" at bounding box center [343, 324] width 12 height 12
radio input "true"
click at [337, 432] on input "Both Loose, worn or damaged axle shaft bearing and Wear or damaged side gear, d…" at bounding box center [343, 429] width 12 height 12
radio input "true"
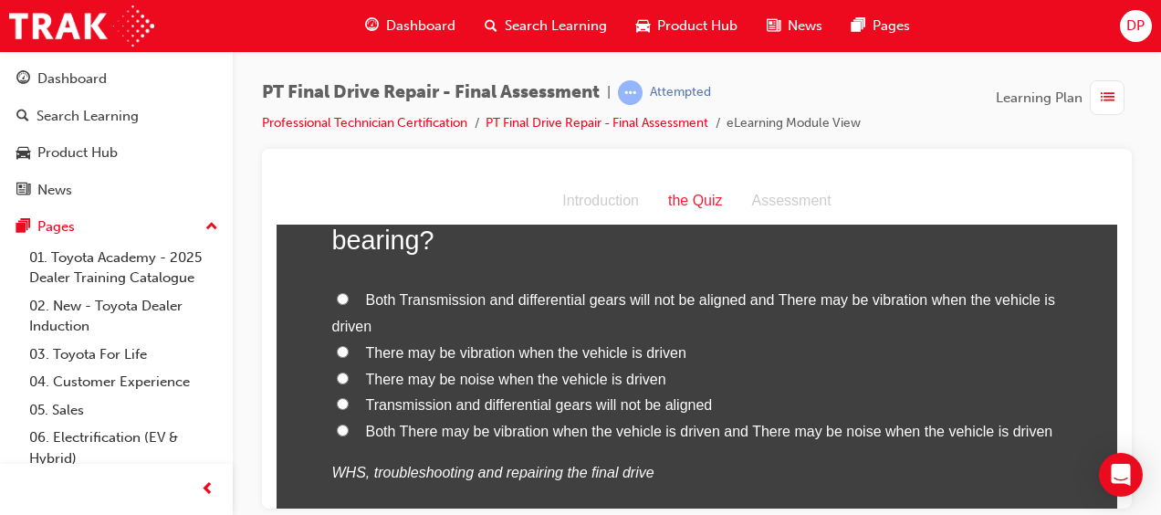
scroll to position [699, 0]
click at [398, 426] on span "Both There may be vibration when the vehicle is driven and There may be noise w…" at bounding box center [709, 429] width 687 height 16
click at [349, 426] on input "Both There may be vibration when the vehicle is driven and There may be noise w…" at bounding box center [343, 428] width 12 height 12
radio input "true"
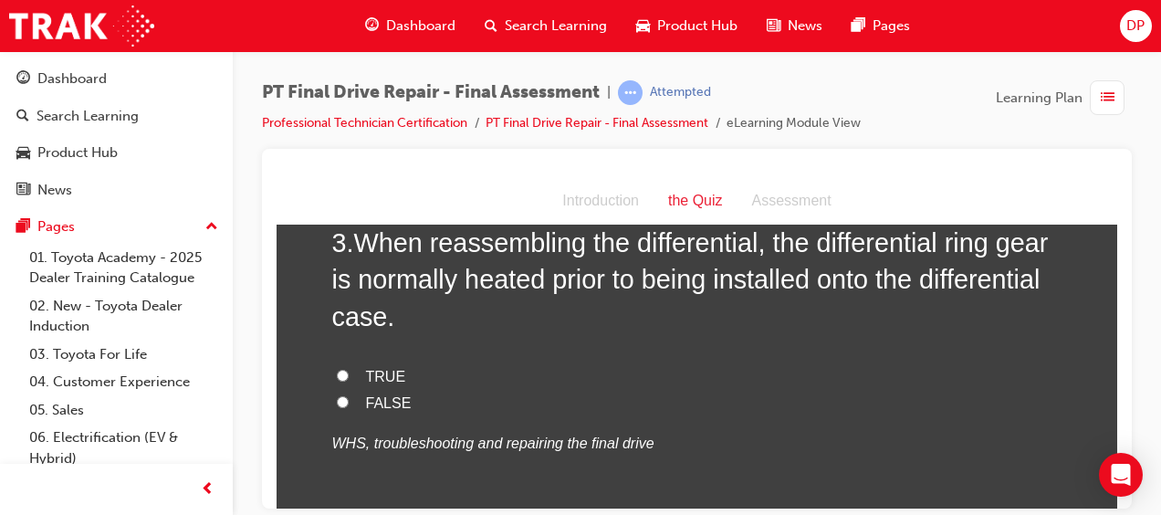
scroll to position [1140, 0]
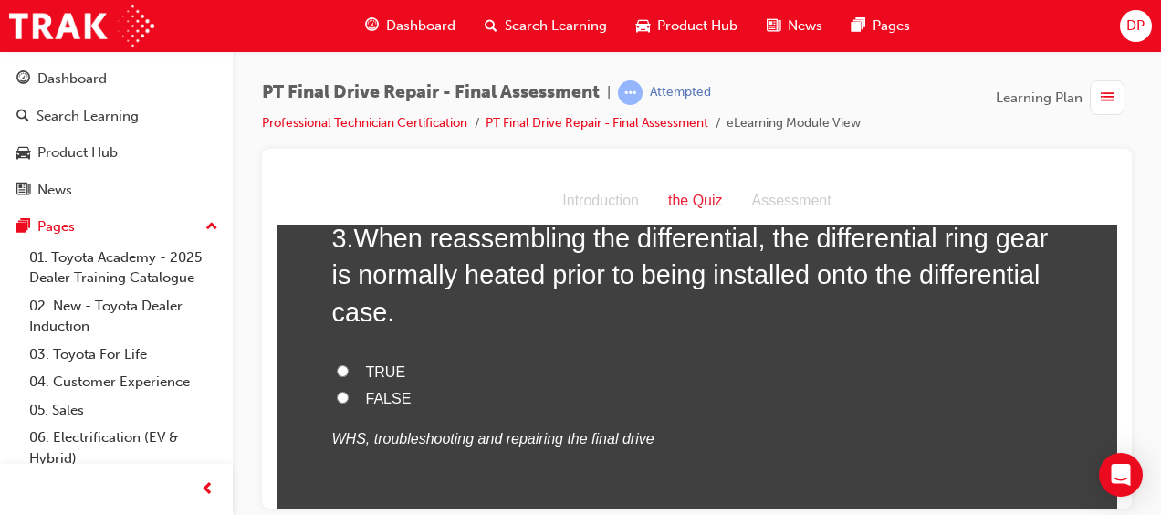
click at [367, 359] on label "TRUE" at bounding box center [697, 372] width 730 height 26
click at [349, 364] on input "TRUE" at bounding box center [343, 370] width 12 height 12
radio input "true"
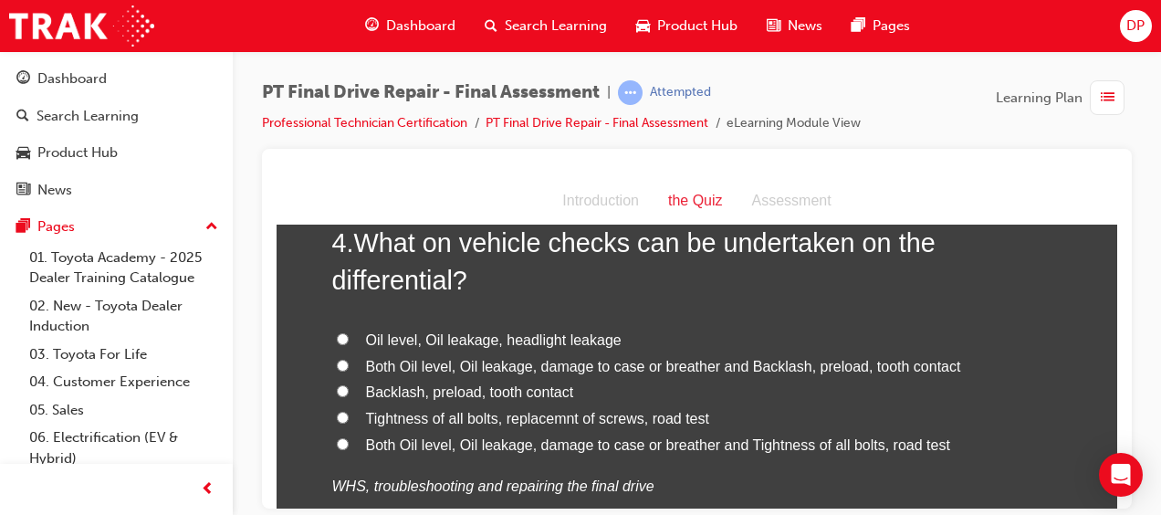
scroll to position [1550, 0]
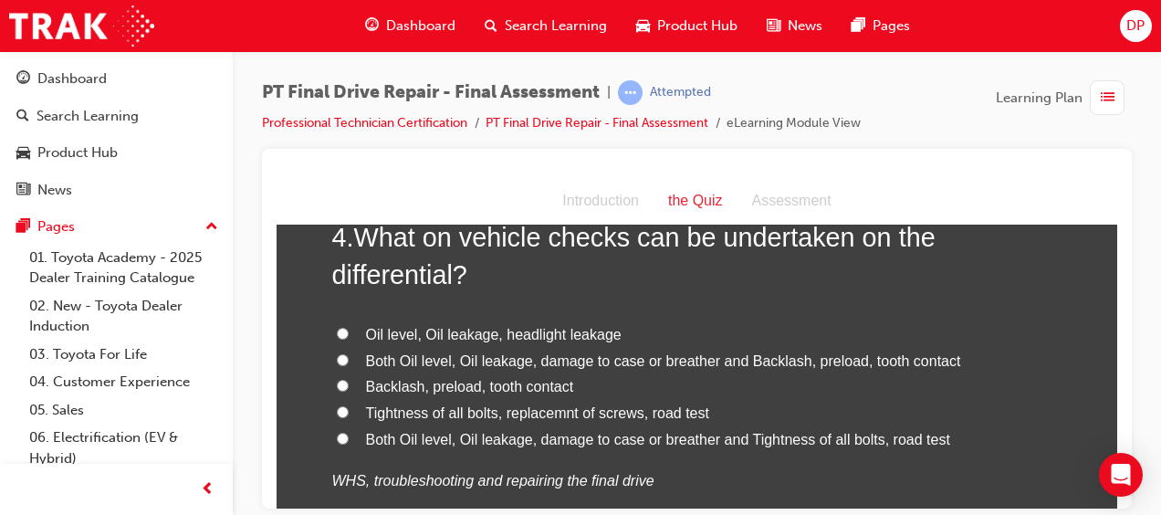
click at [548, 362] on span "Both Oil level, Oil leakage, damage to case or breather and Backlash, preload, …" at bounding box center [663, 360] width 595 height 16
click at [349, 362] on input "Both Oil level, Oil leakage, damage to case or breather and Backlash, preload, …" at bounding box center [343, 359] width 12 height 12
radio input "true"
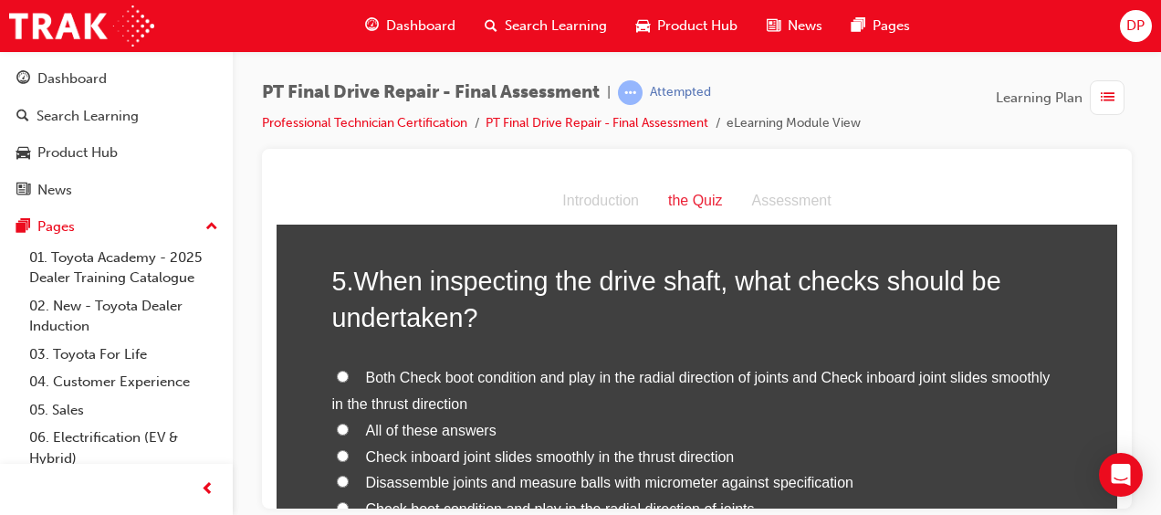
scroll to position [2068, 0]
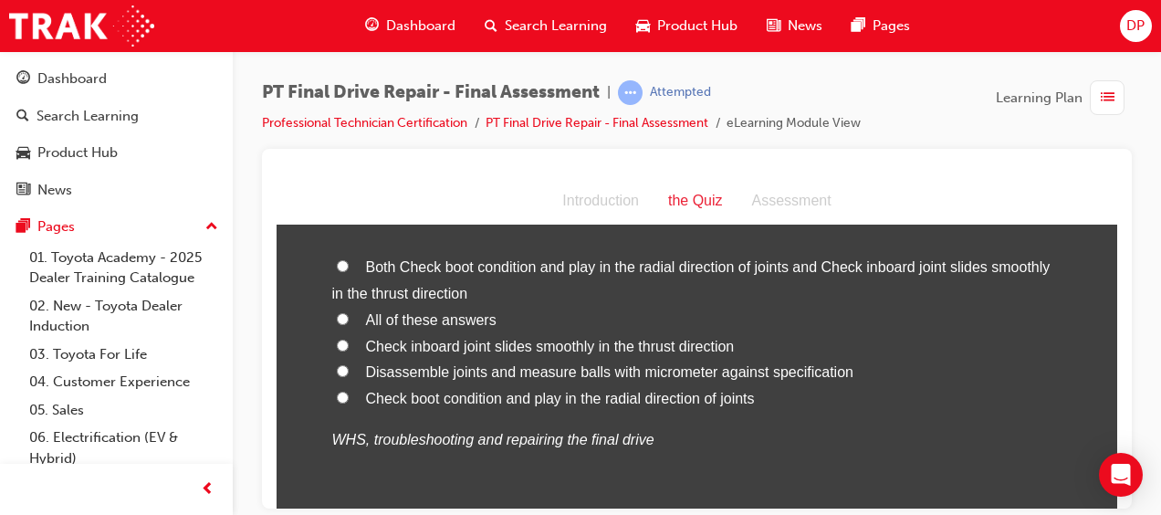
click at [423, 322] on span "All of these answers" at bounding box center [431, 319] width 131 height 16
click at [349, 322] on input "All of these answers" at bounding box center [343, 318] width 12 height 12
radio input "true"
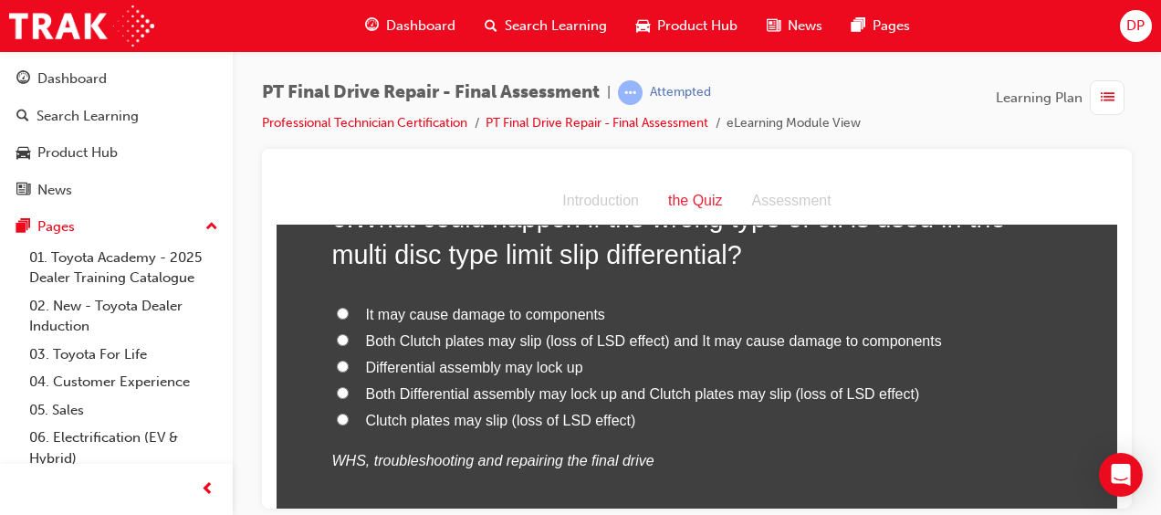
scroll to position [2500, 0]
click at [412, 383] on span "Both Differential assembly may lock up and Clutch plates may slip (loss of LSD …" at bounding box center [643, 391] width 554 height 16
click at [349, 384] on input "Both Differential assembly may lock up and Clutch plates may slip (loss of LSD …" at bounding box center [343, 390] width 12 height 12
radio input "true"
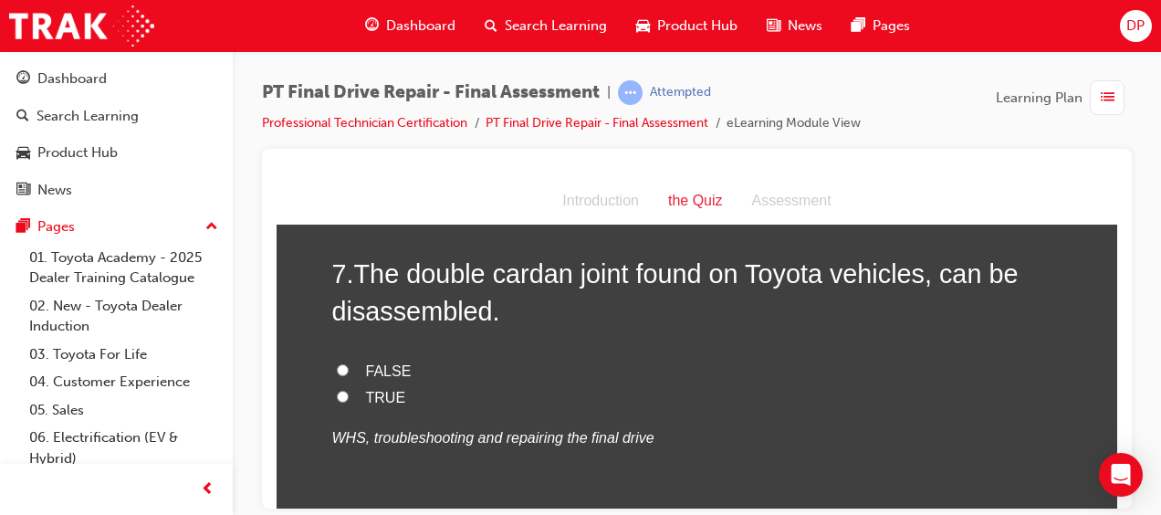
scroll to position [2899, 0]
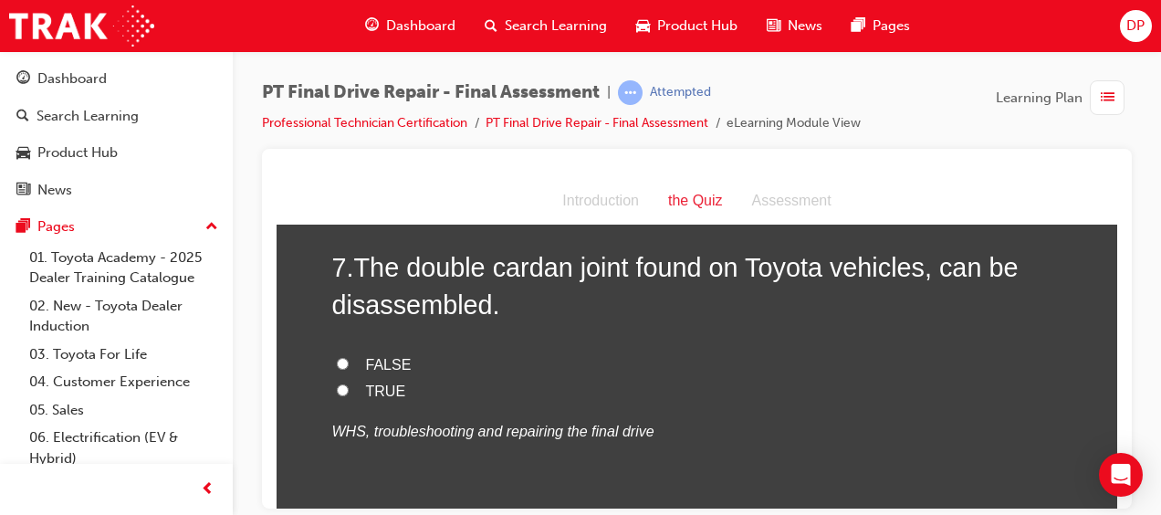
click at [376, 382] on span "TRUE" at bounding box center [386, 390] width 40 height 16
click at [349, 383] on input "TRUE" at bounding box center [343, 389] width 12 height 12
radio input "true"
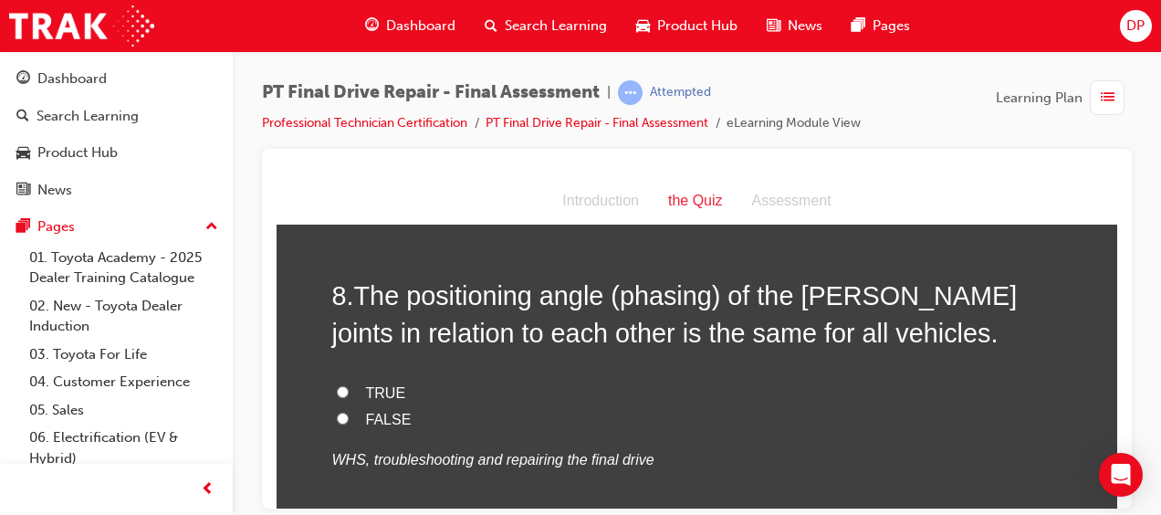
scroll to position [3243, 0]
click at [366, 423] on span "FALSE" at bounding box center [389, 420] width 46 height 16
click at [349, 423] on input "FALSE" at bounding box center [343, 419] width 12 height 12
radio input "true"
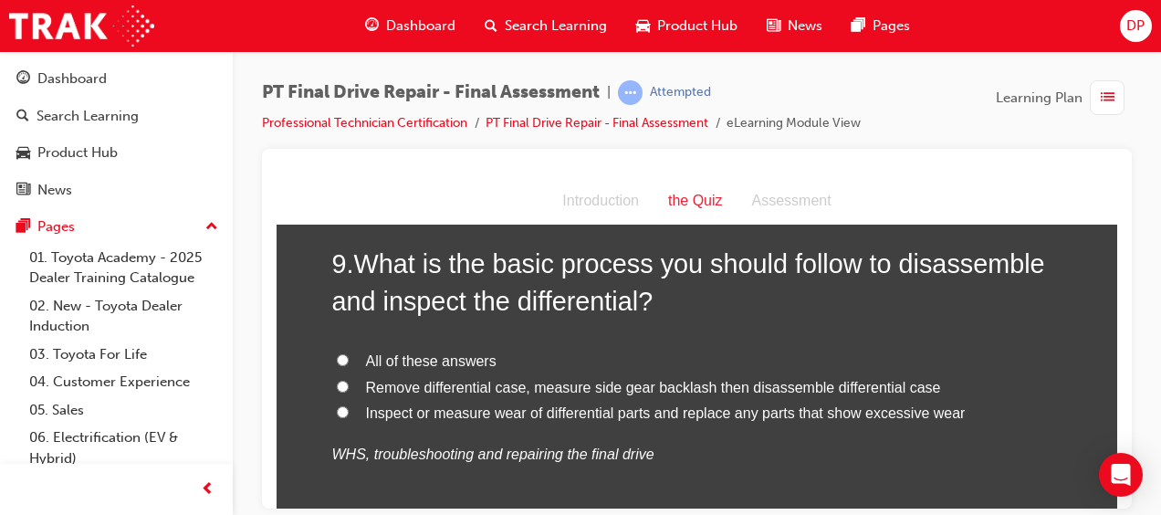
scroll to position [3650, 0]
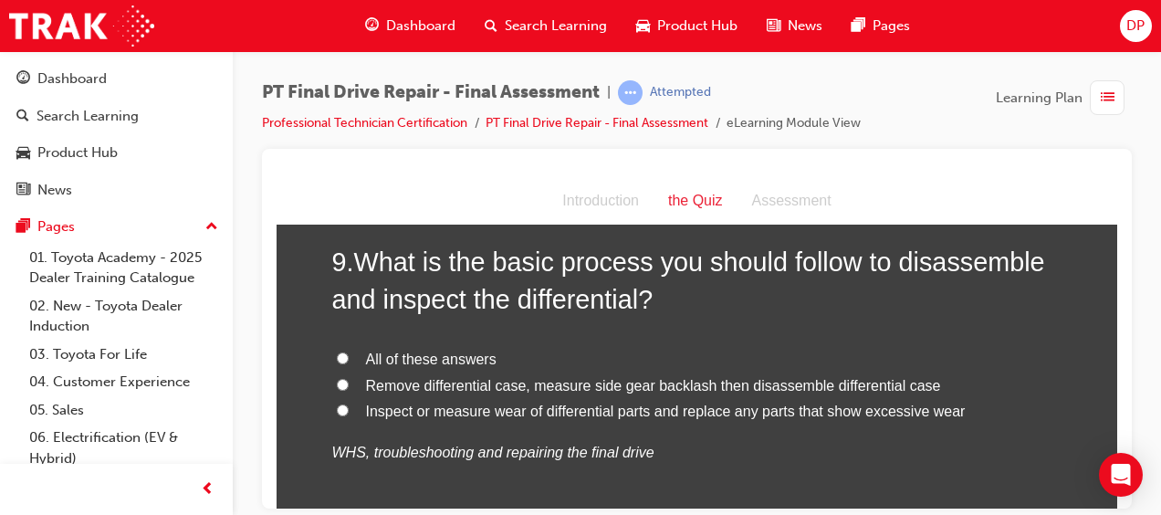
click at [374, 353] on span "All of these answers" at bounding box center [431, 358] width 131 height 16
click at [349, 353] on input "All of these answers" at bounding box center [343, 357] width 12 height 12
radio input "true"
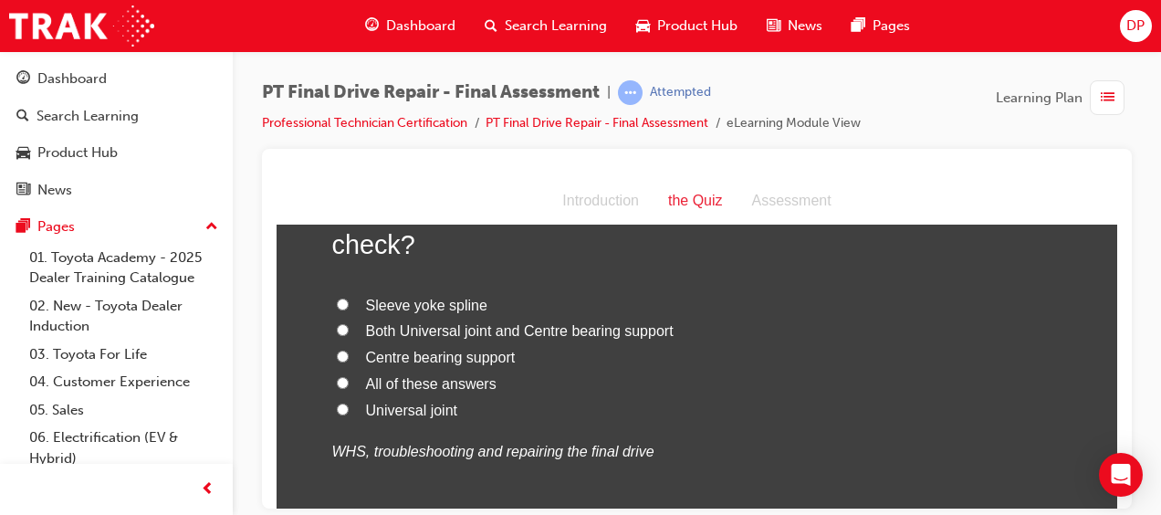
scroll to position [4103, 0]
click at [392, 382] on span "All of these answers" at bounding box center [431, 382] width 131 height 16
click at [349, 382] on input "All of these answers" at bounding box center [343, 381] width 12 height 12
radio input "true"
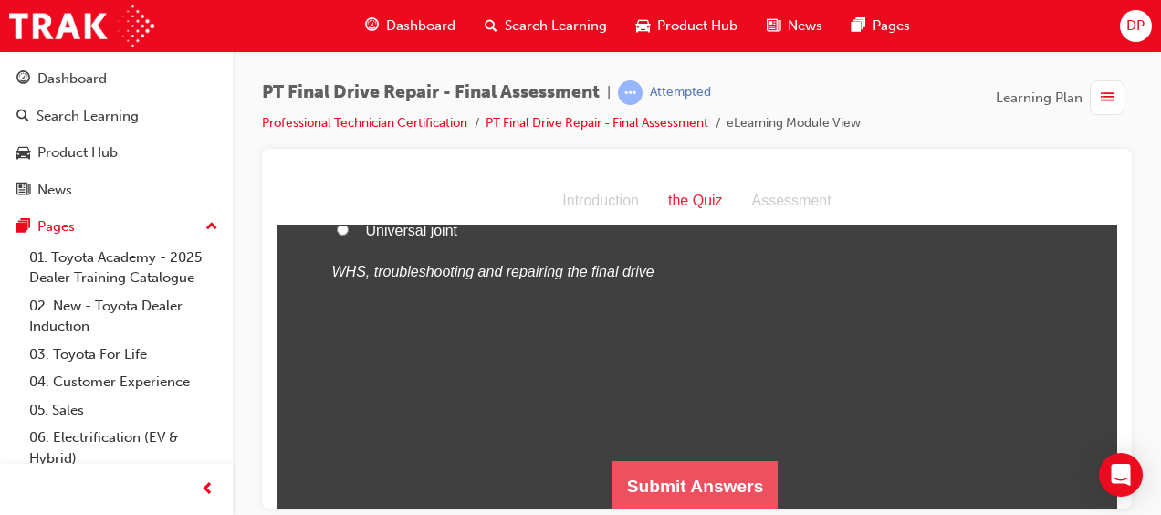
click at [705, 481] on button "Submit Answers" at bounding box center [695, 485] width 166 height 51
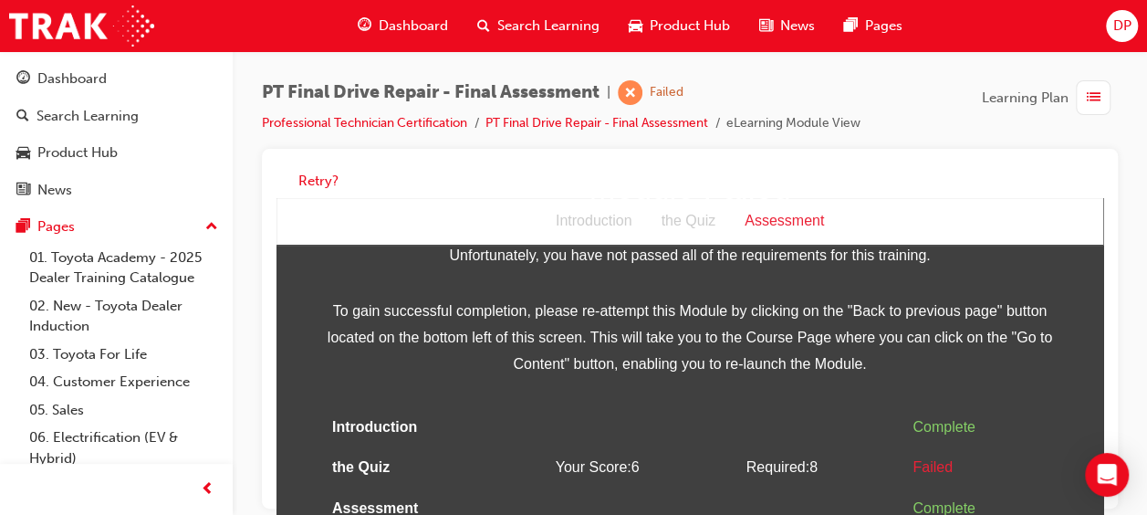
scroll to position [13, 0]
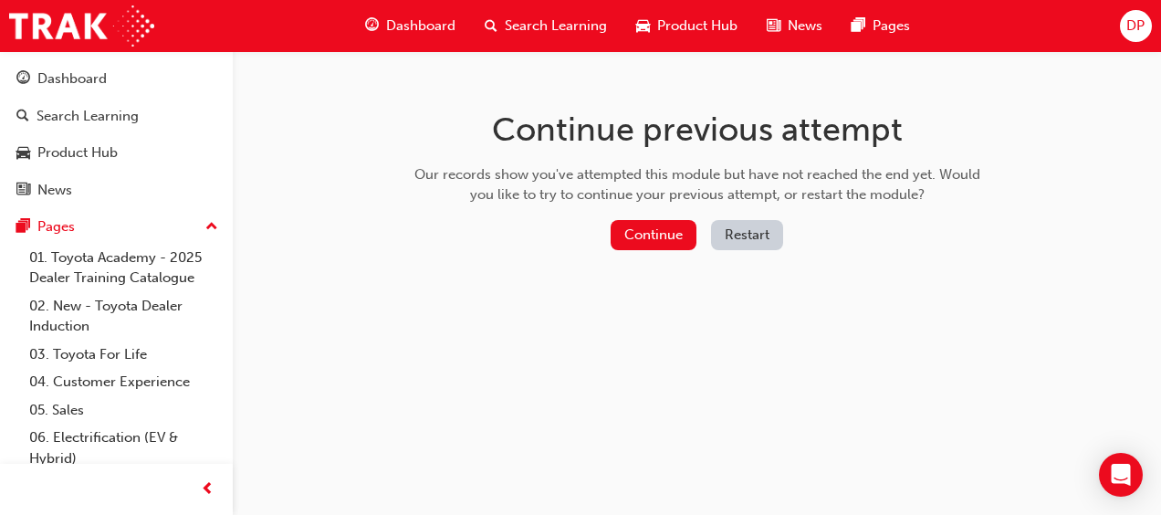
click at [396, 16] on span "Dashboard" at bounding box center [420, 26] width 69 height 21
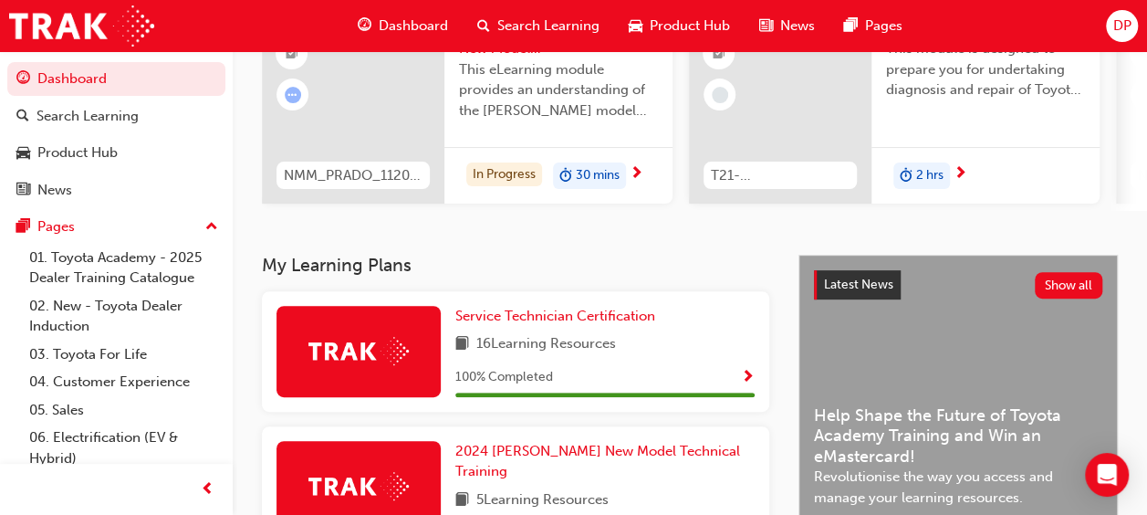
scroll to position [178, 0]
